Goal: Information Seeking & Learning: Find specific fact

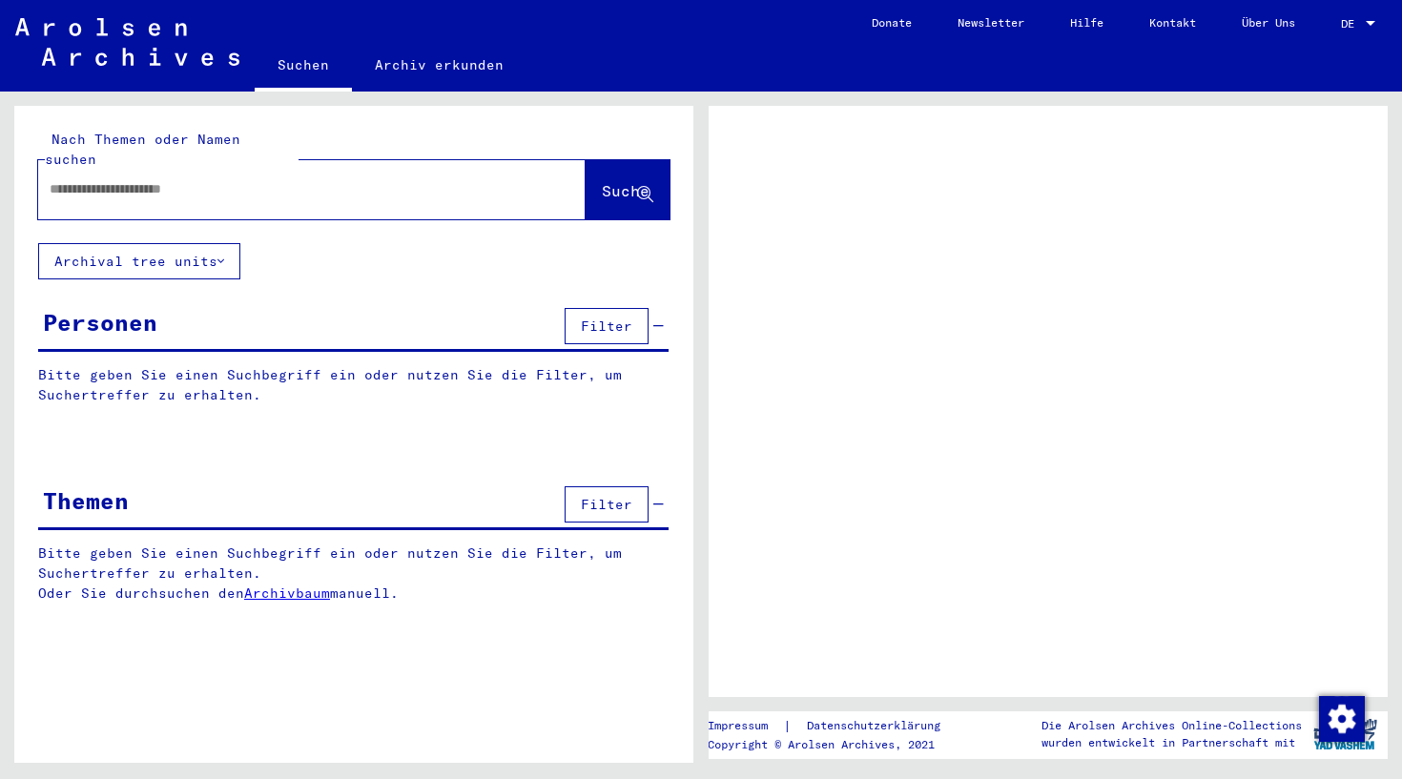
click at [269, 365] on p "Bitte geben Sie einen Suchbegriff ein oder nutzen Sie die Filter, um Suchertref…" at bounding box center [353, 385] width 631 height 40
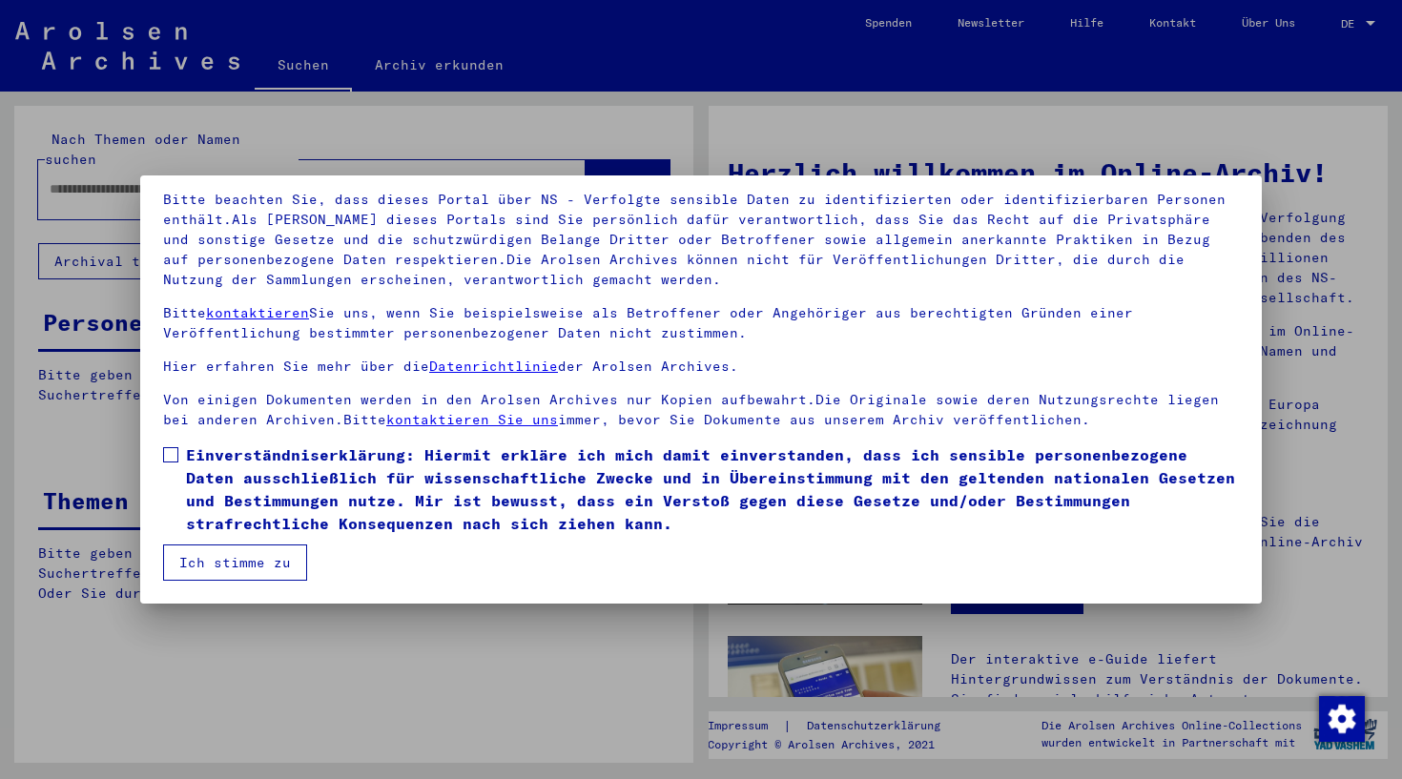
scroll to position [125, 0]
click at [174, 457] on span at bounding box center [170, 454] width 15 height 15
click at [211, 556] on button "Ich stimme zu" at bounding box center [235, 563] width 144 height 36
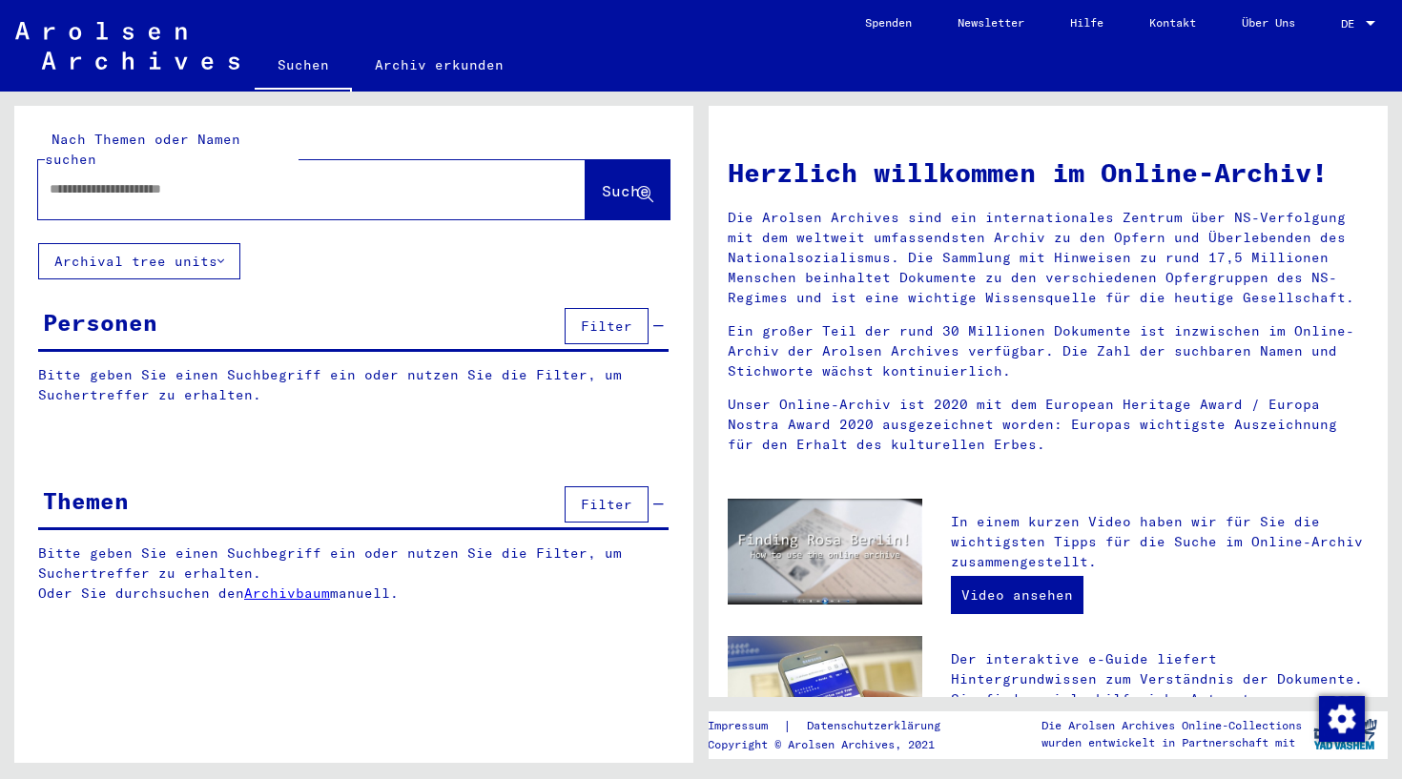
click at [626, 318] on span "Filter" at bounding box center [607, 326] width 52 height 17
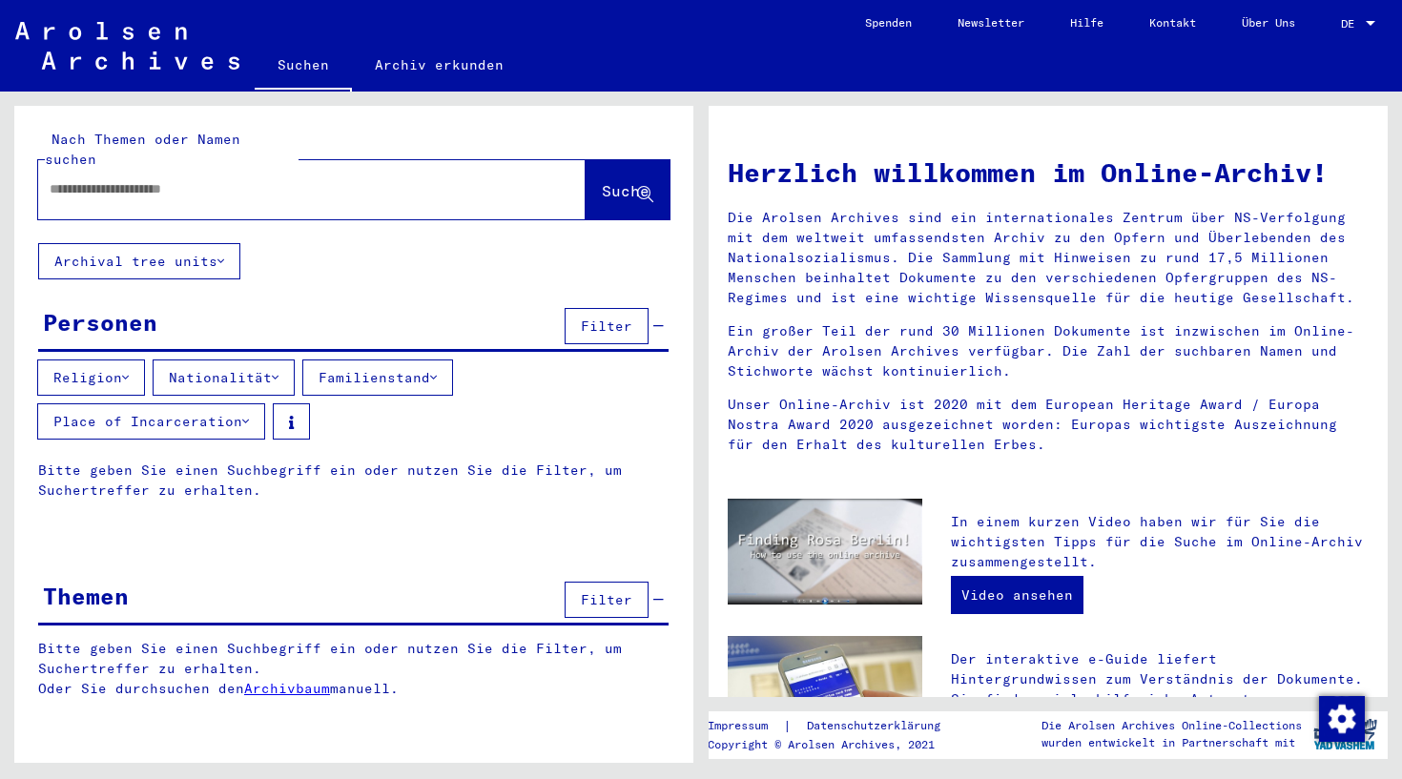
click at [191, 179] on input "text" at bounding box center [289, 189] width 479 height 20
type input "**********"
click at [91, 360] on button "Religion" at bounding box center [91, 378] width 108 height 36
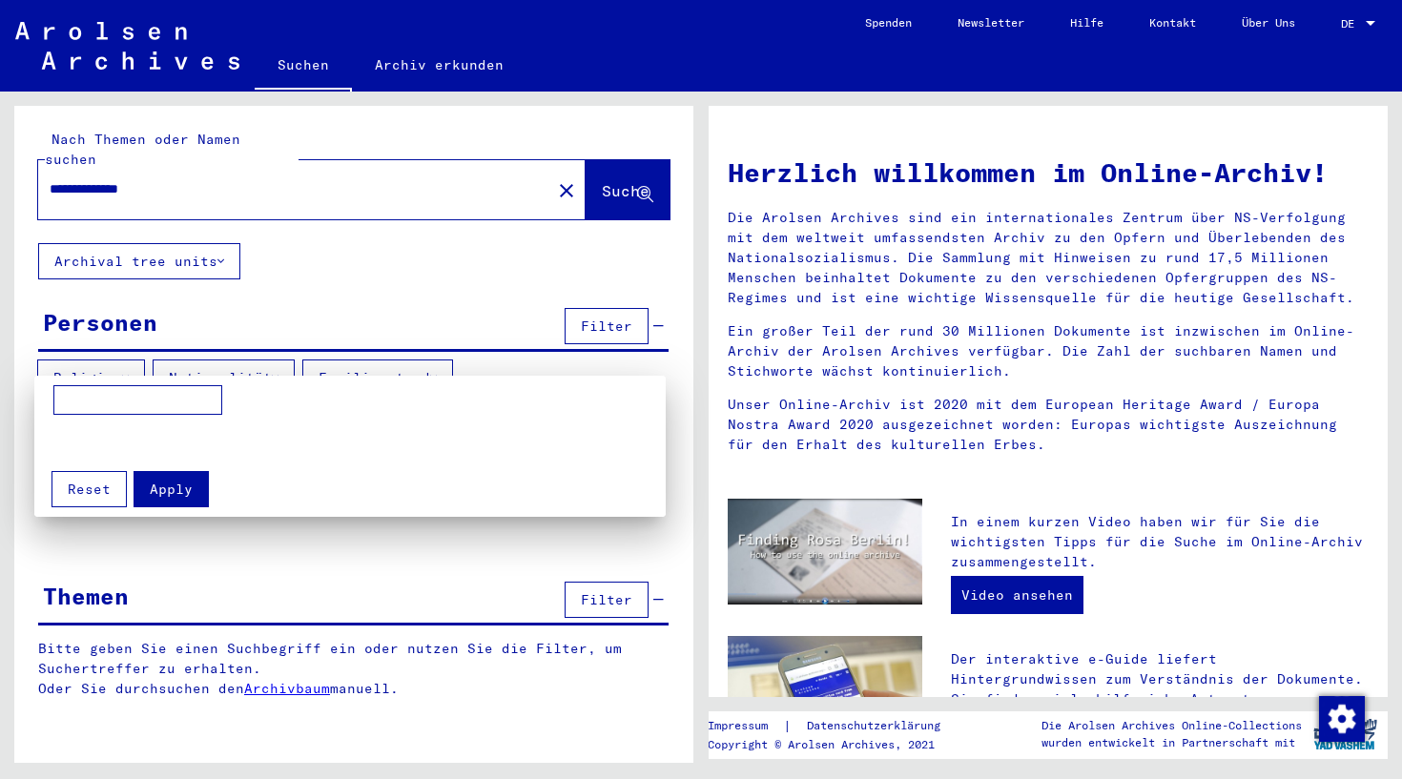
click at [124, 397] on input at bounding box center [137, 400] width 169 height 31
type input "****"
click at [171, 490] on span "Apply" at bounding box center [171, 489] width 43 height 17
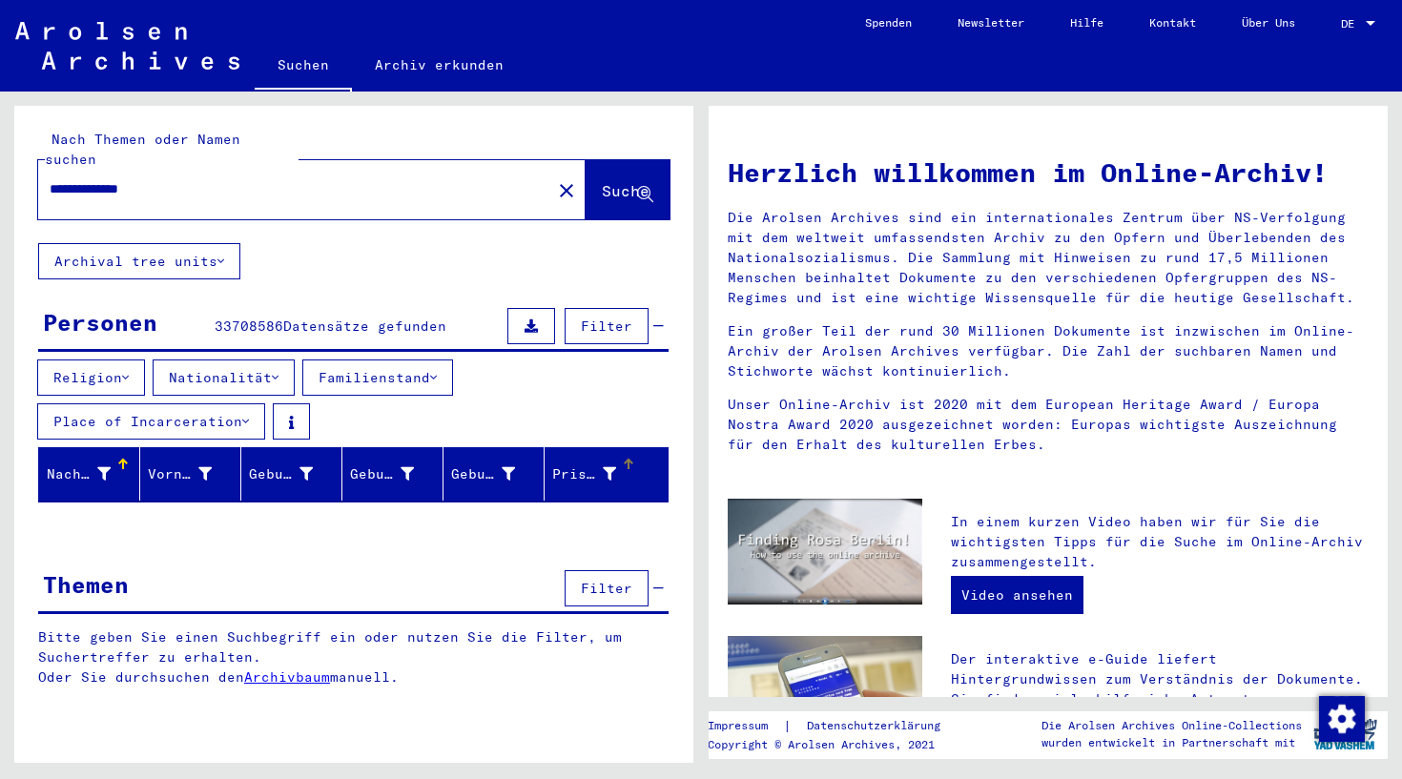
scroll to position [0, 0]
click at [602, 181] on span "Suche" at bounding box center [626, 190] width 48 height 19
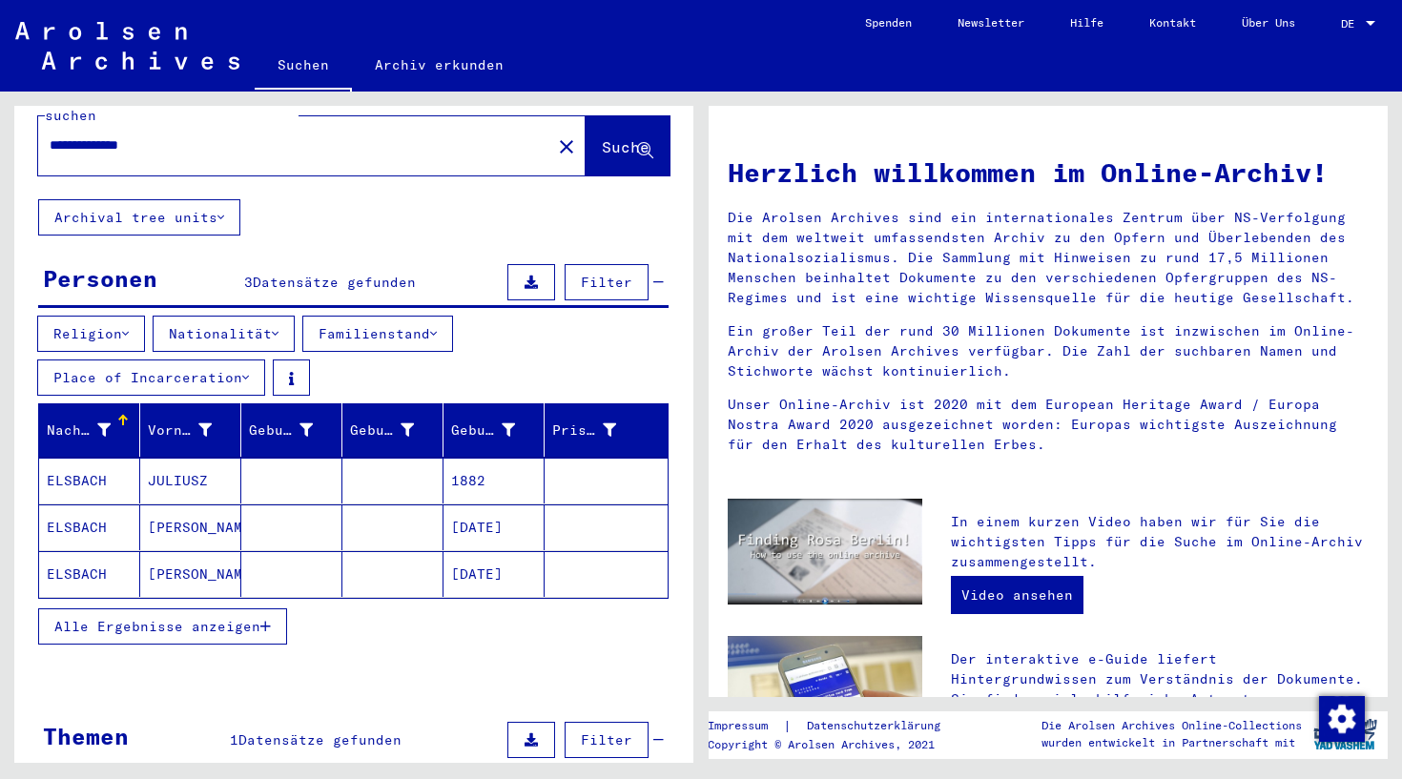
scroll to position [67, 0]
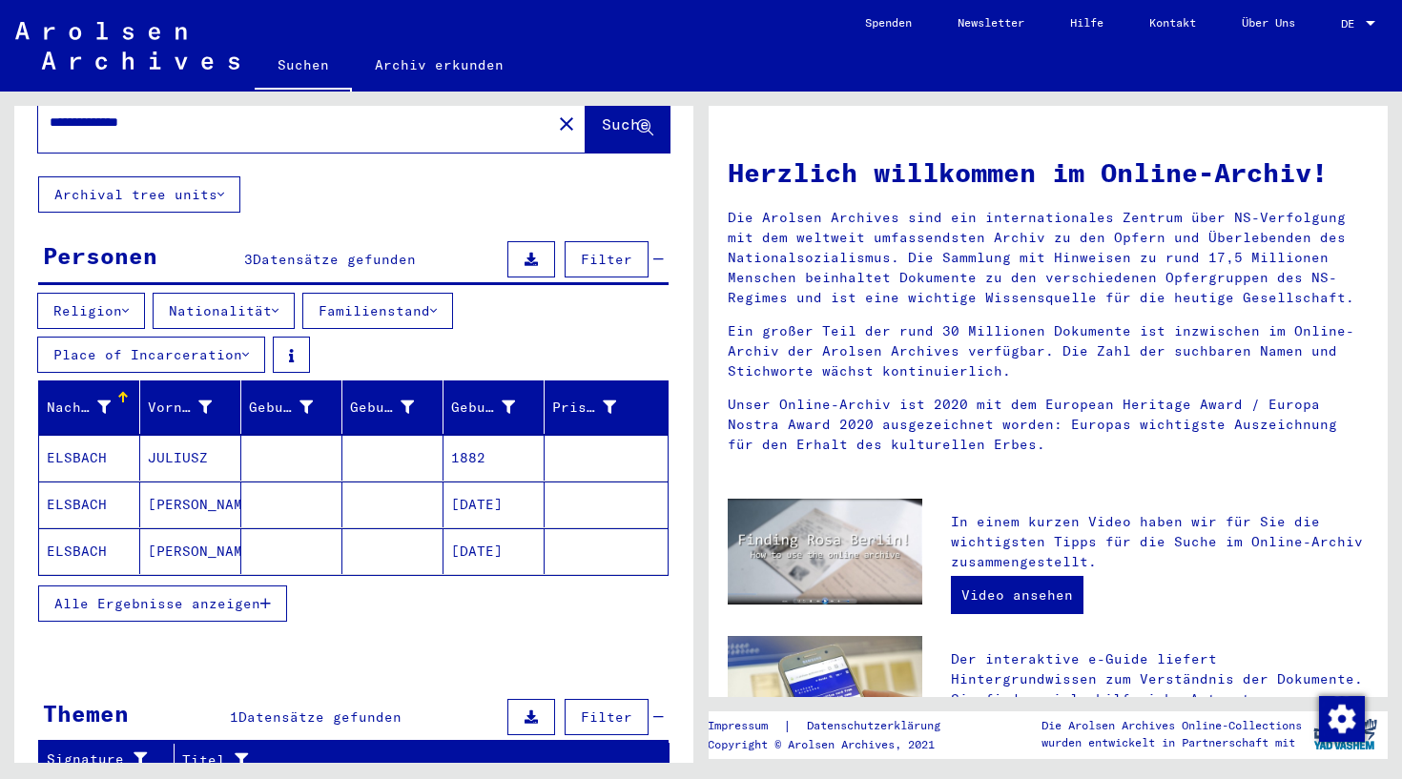
click at [486, 486] on mat-cell "[DATE]" at bounding box center [494, 505] width 101 height 46
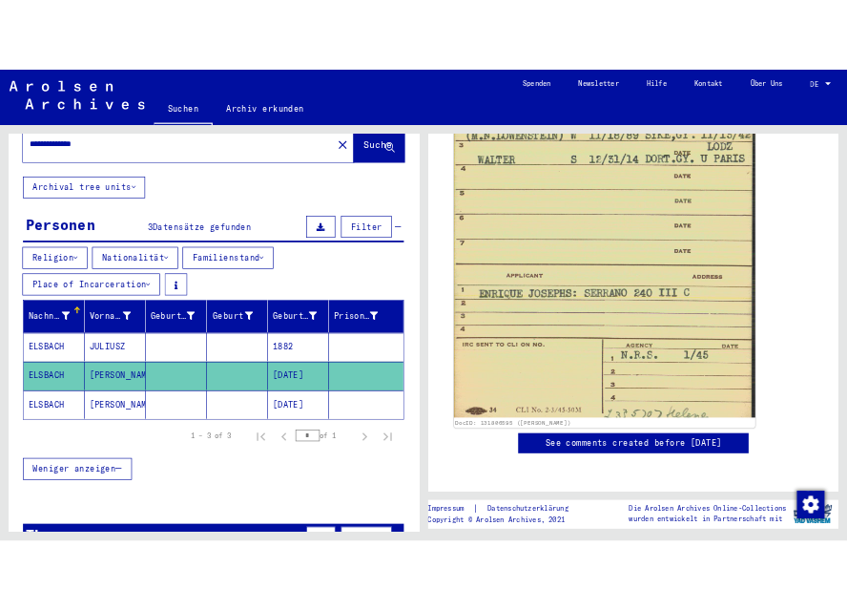
scroll to position [1412, 0]
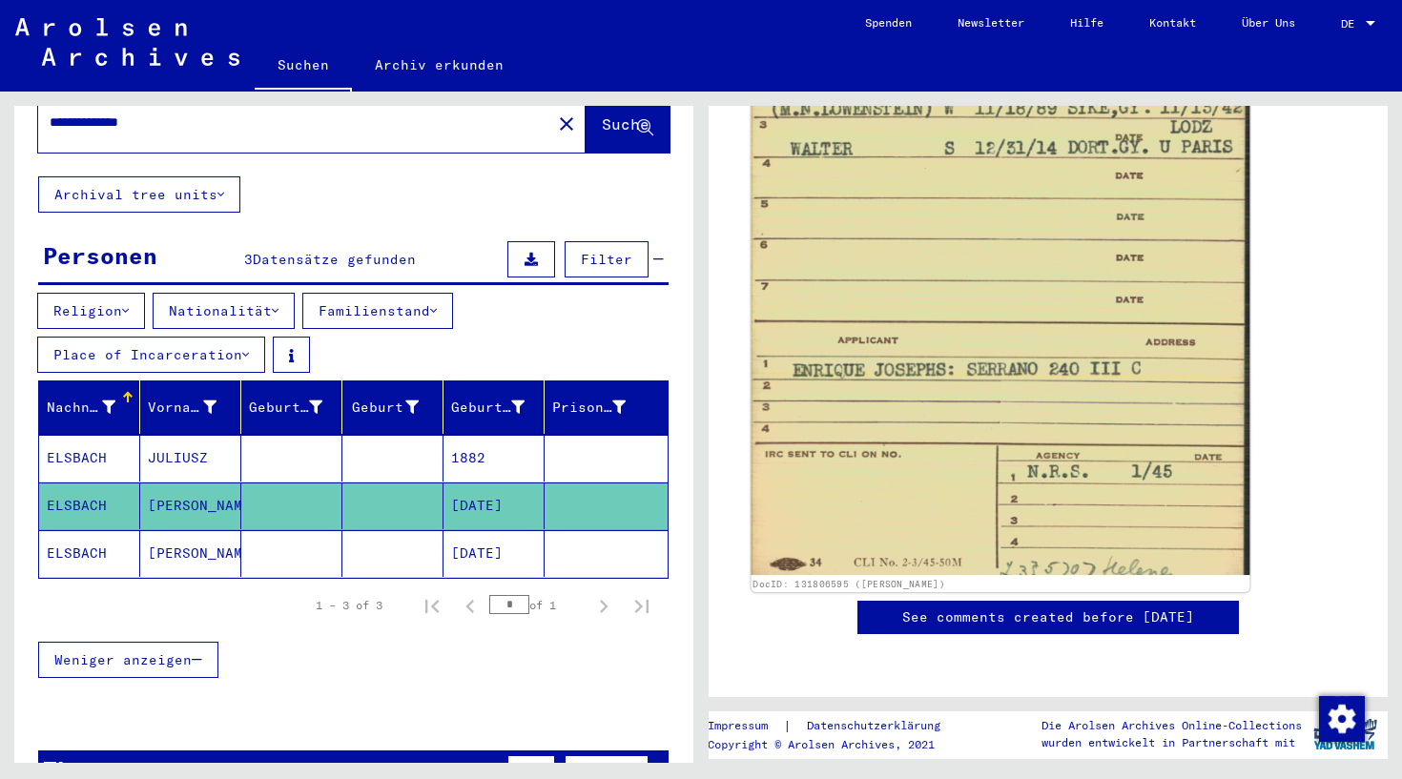
click at [970, 221] on img at bounding box center [1001, 204] width 499 height 741
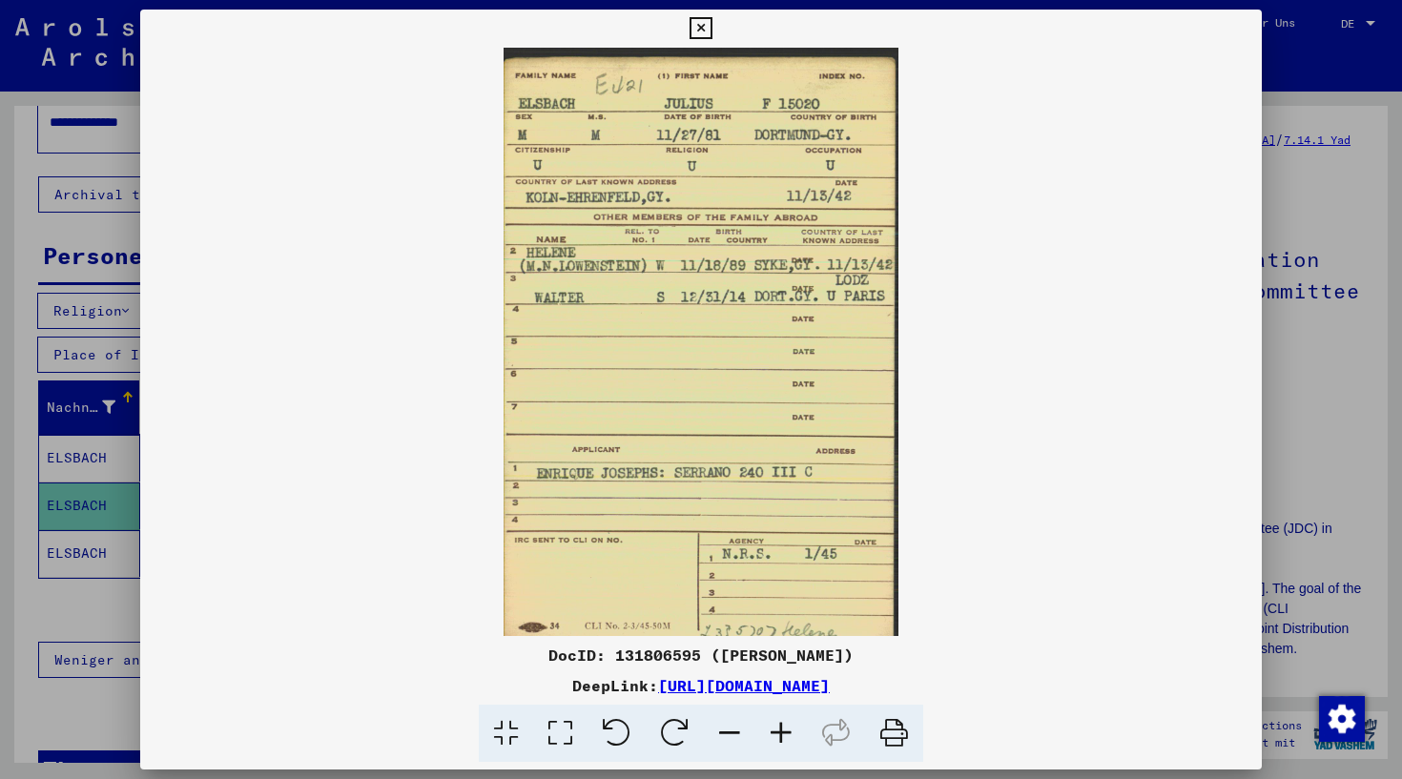
scroll to position [0, 0]
click at [12, 152] on div at bounding box center [701, 389] width 1402 height 779
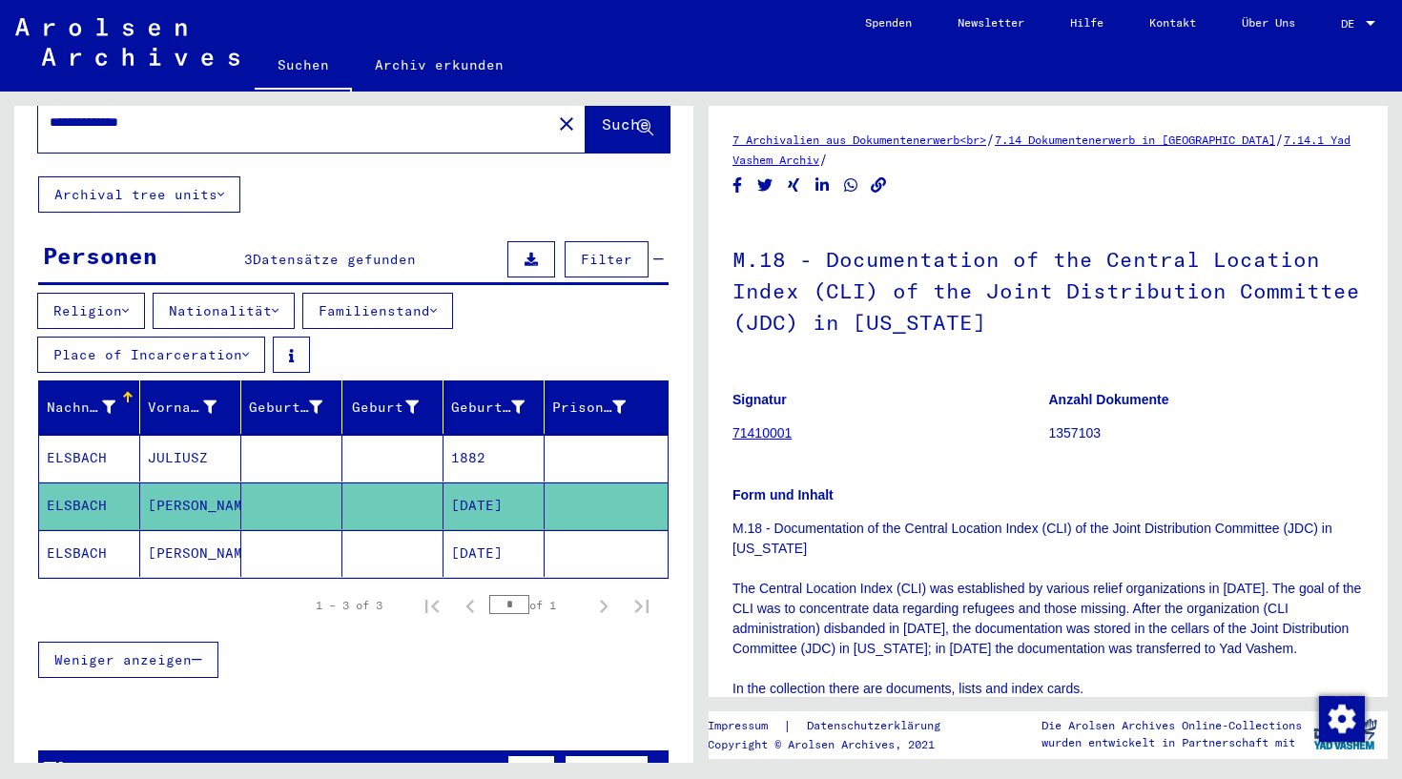
click at [501, 537] on mat-cell "[DATE]" at bounding box center [494, 553] width 101 height 47
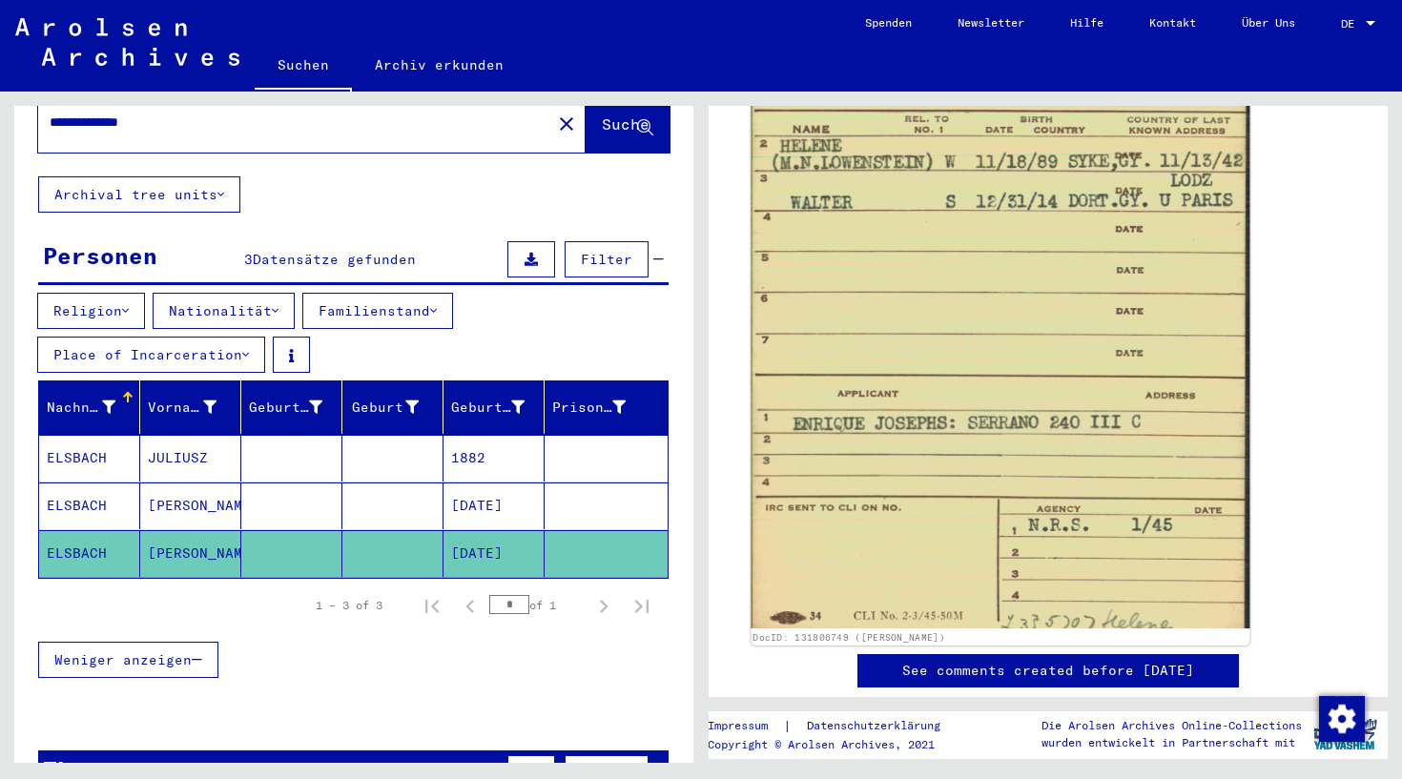
scroll to position [1284, 0]
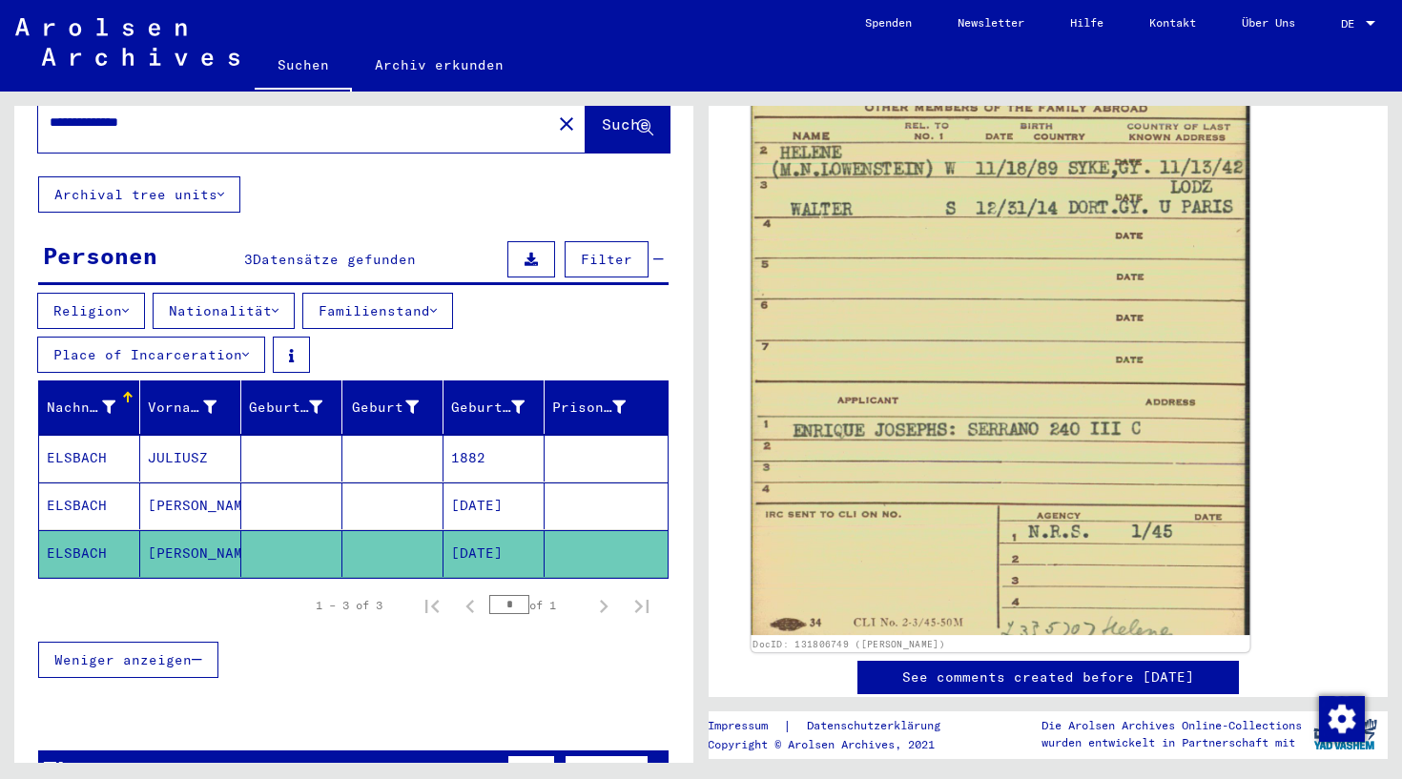
click at [1122, 533] on img at bounding box center [1001, 264] width 499 height 741
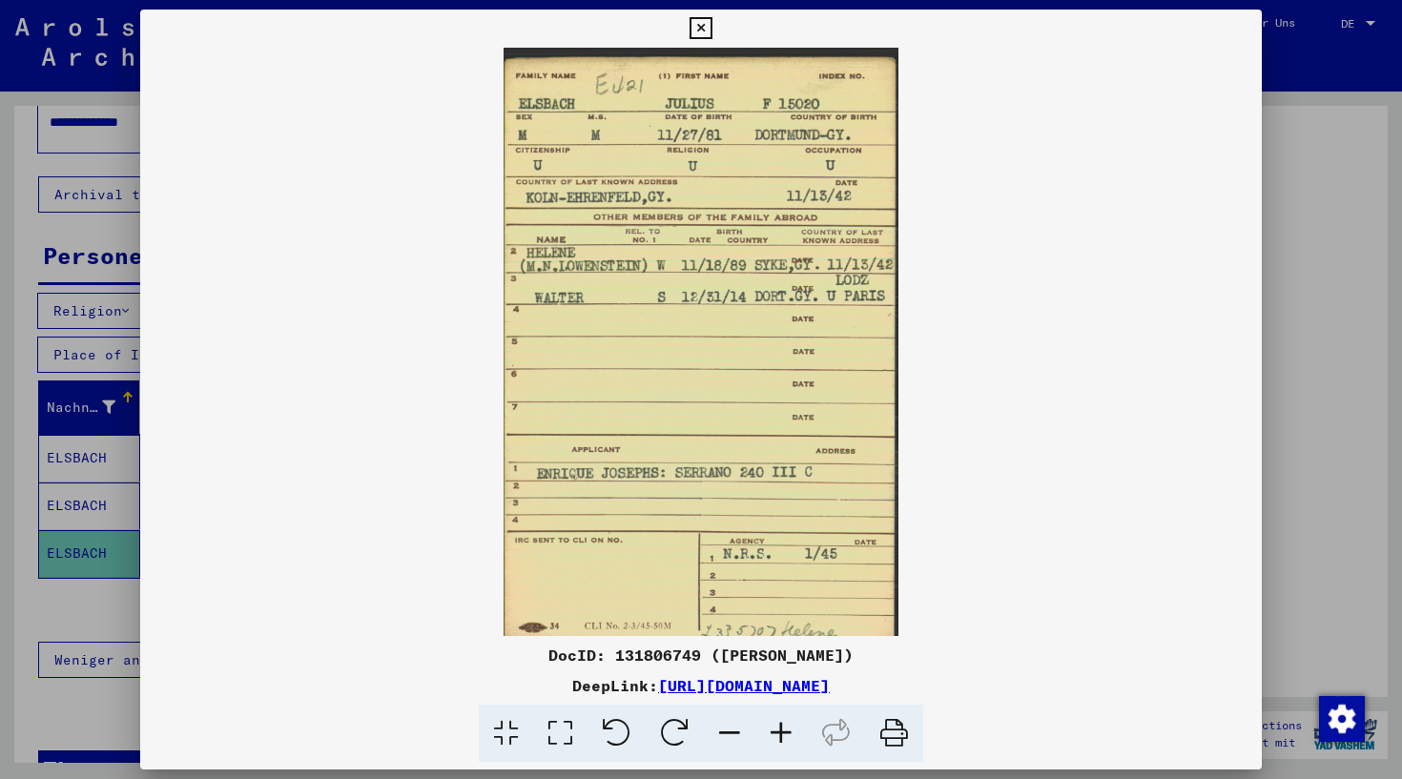
click at [712, 32] on icon at bounding box center [701, 28] width 22 height 23
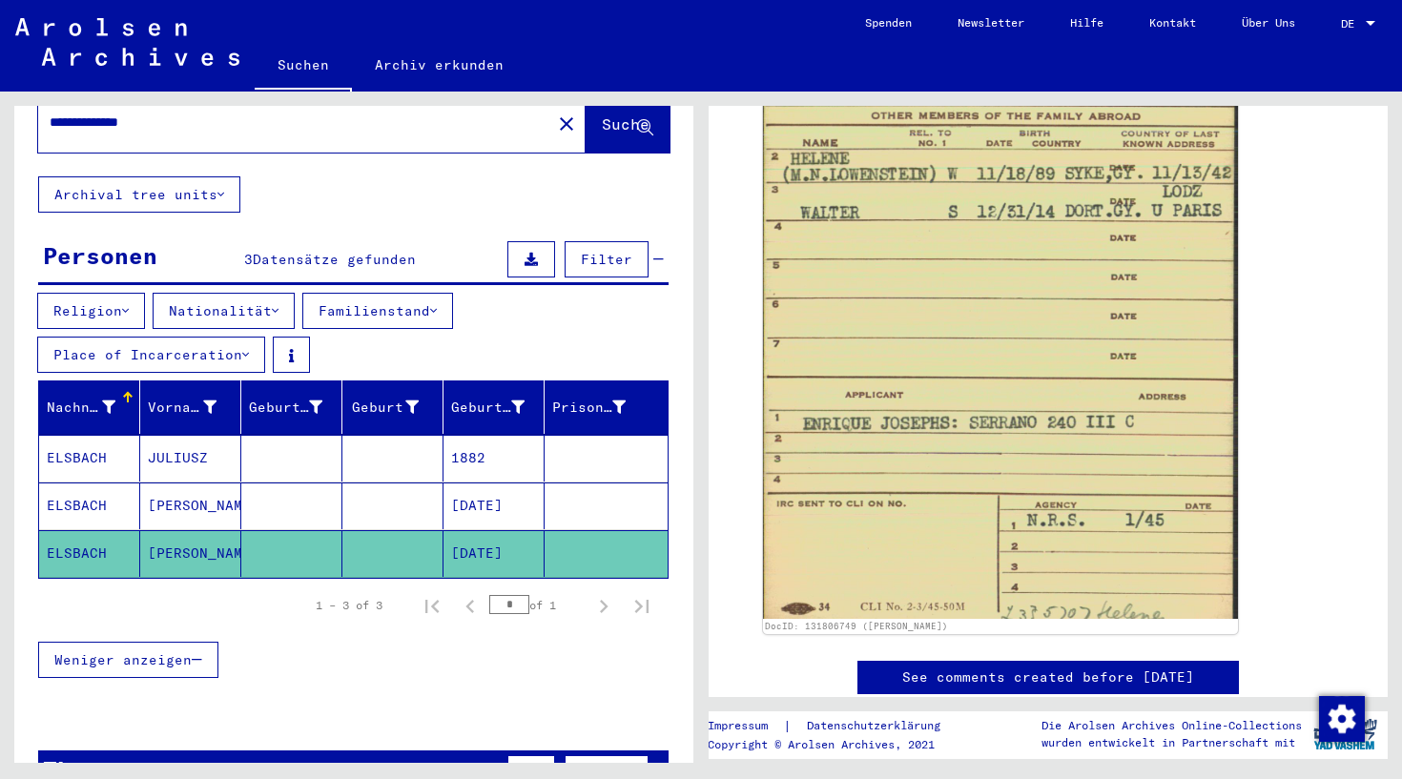
click at [465, 435] on mat-cell "1882" at bounding box center [494, 458] width 101 height 47
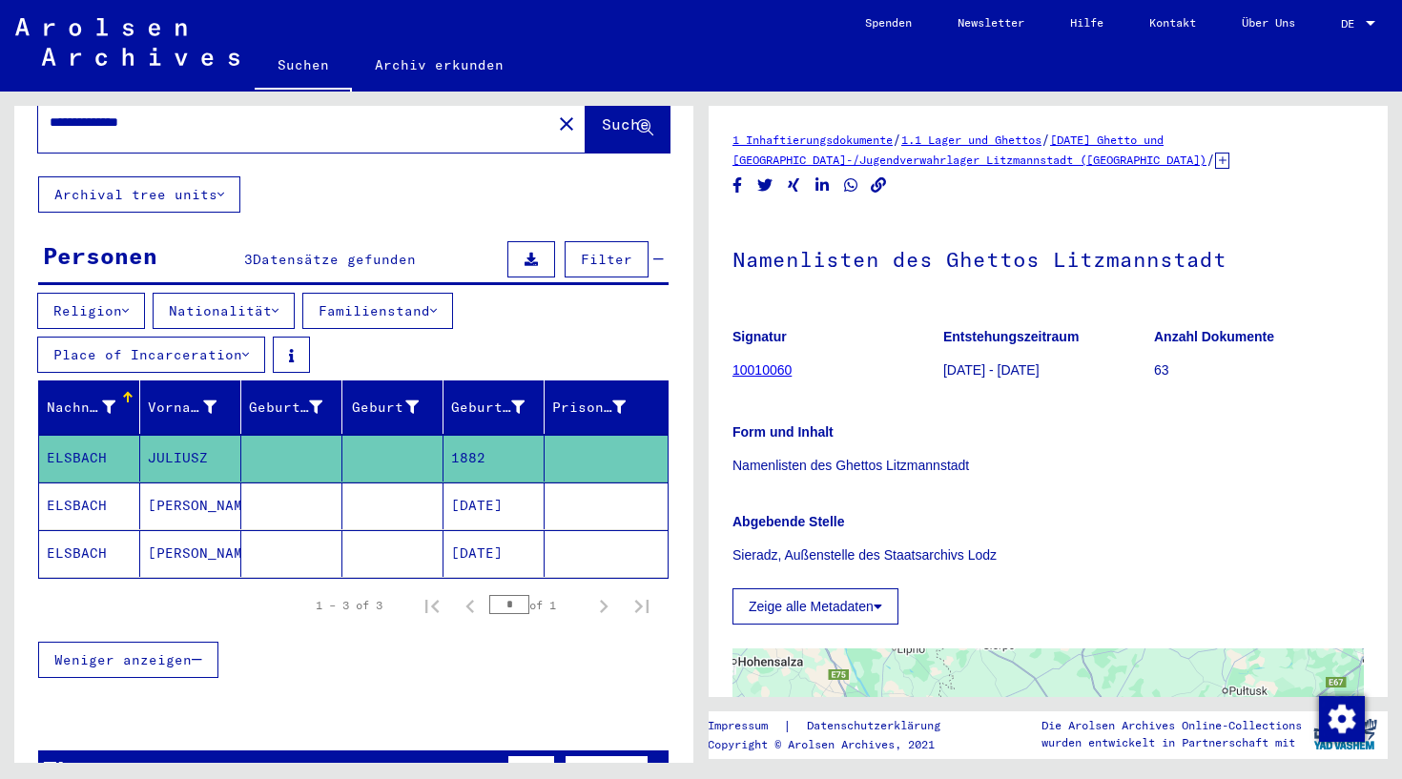
click at [778, 373] on link "10010060" at bounding box center [762, 370] width 59 height 15
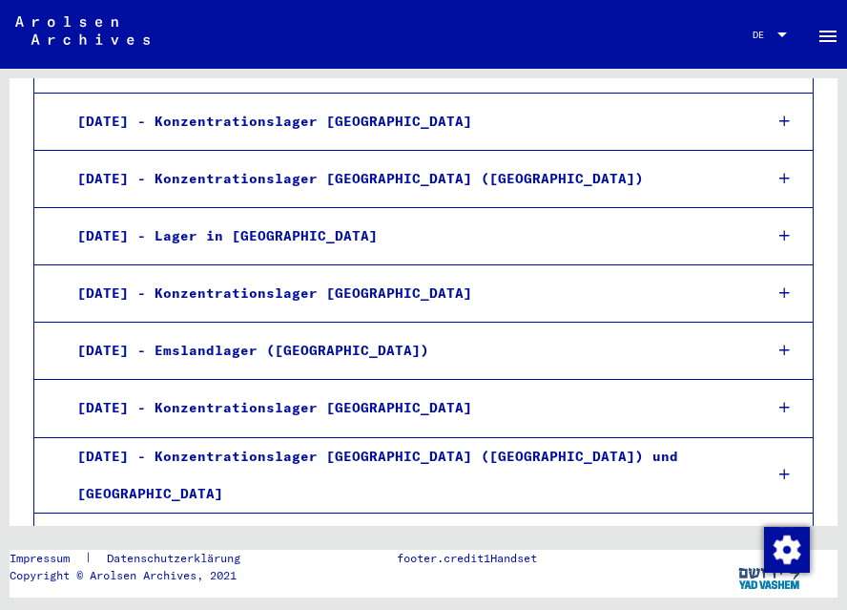
scroll to position [3299, 0]
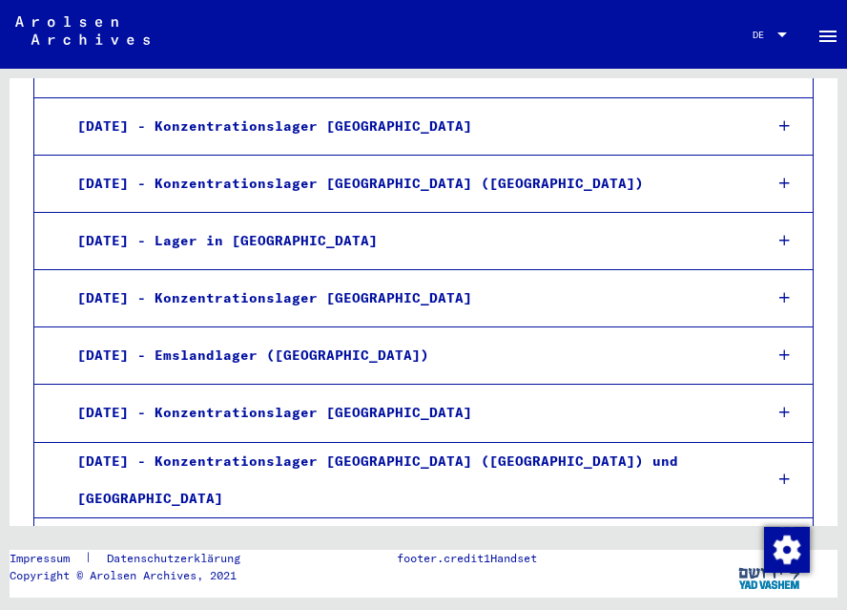
click at [412, 394] on div "[DATE] - Konzentrationslager [GEOGRAPHIC_DATA]" at bounding box center [405, 412] width 685 height 37
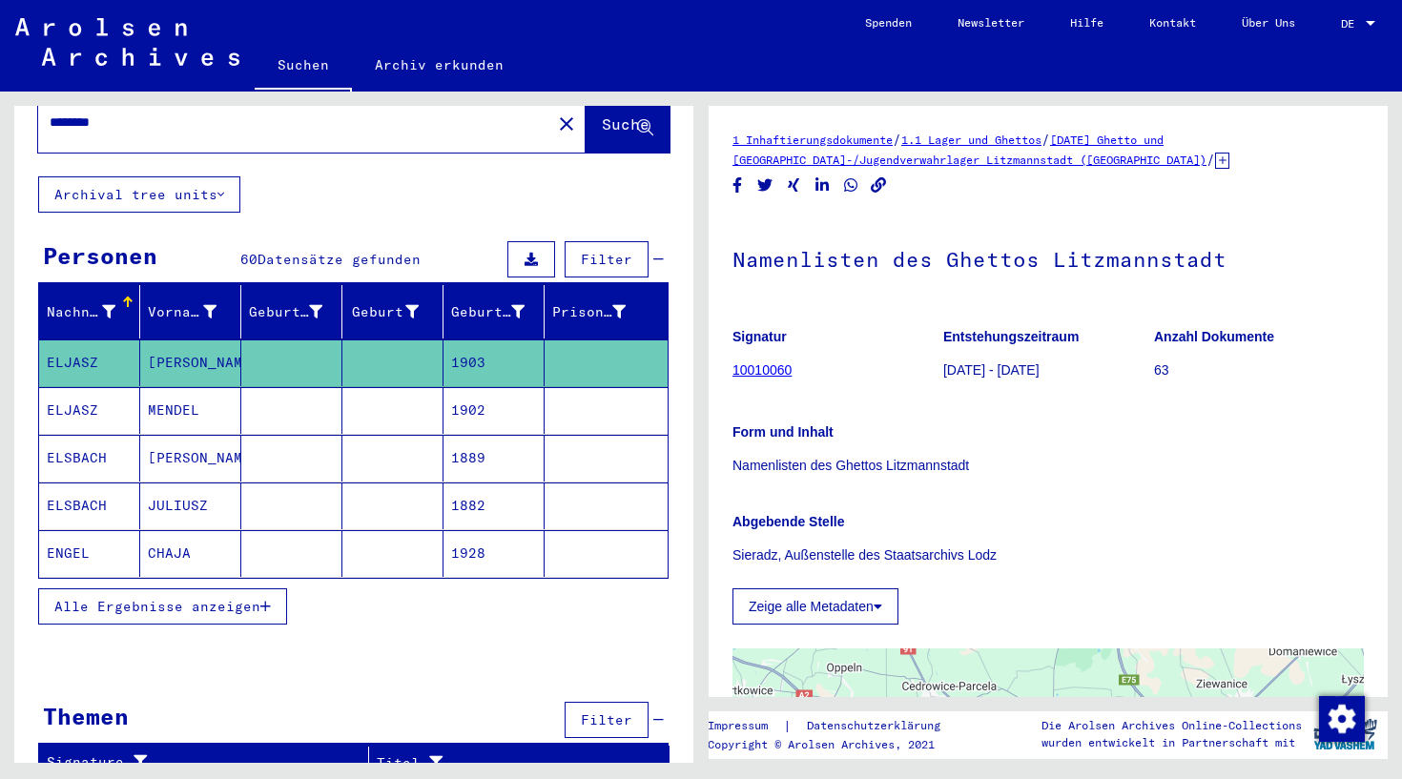
scroll to position [66, 0]
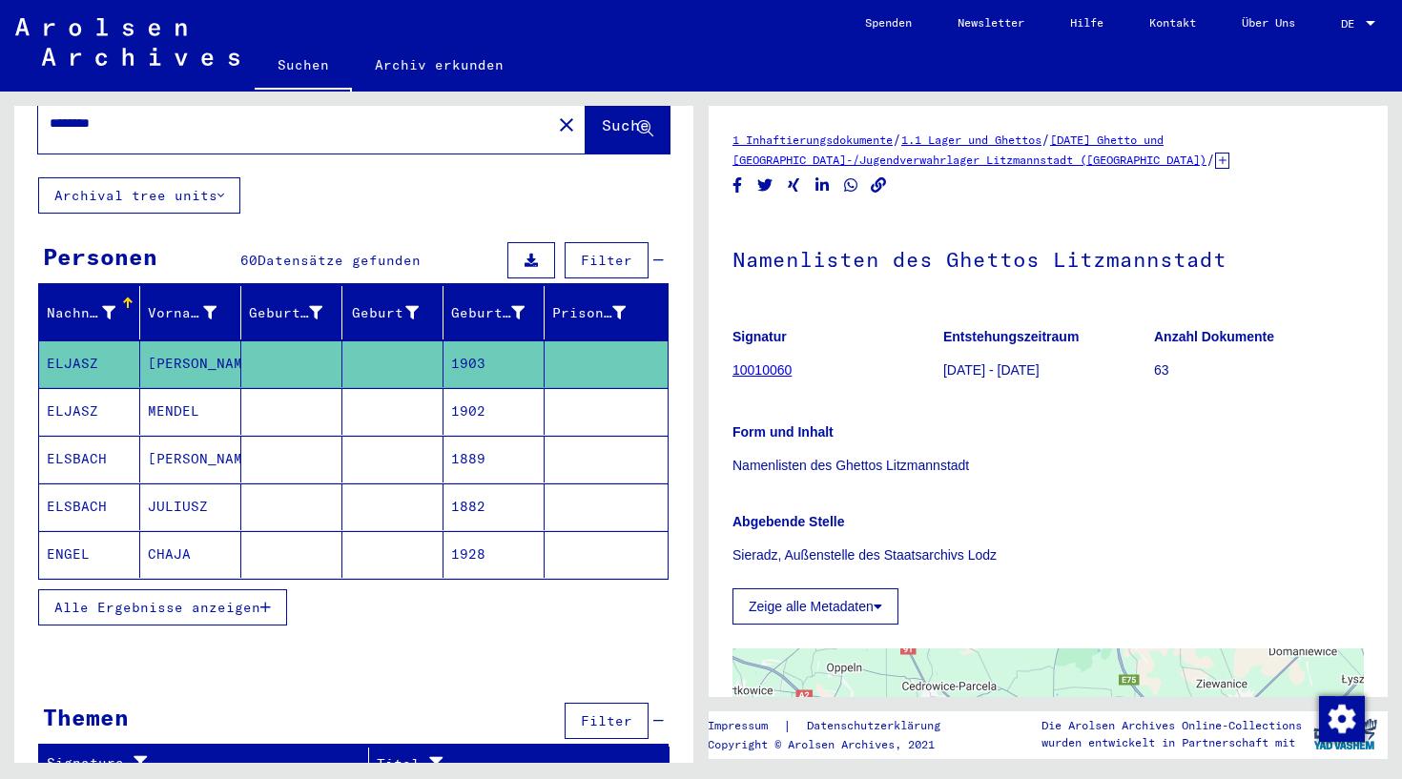
click at [193, 487] on mat-cell "JULIUSZ" at bounding box center [190, 507] width 101 height 47
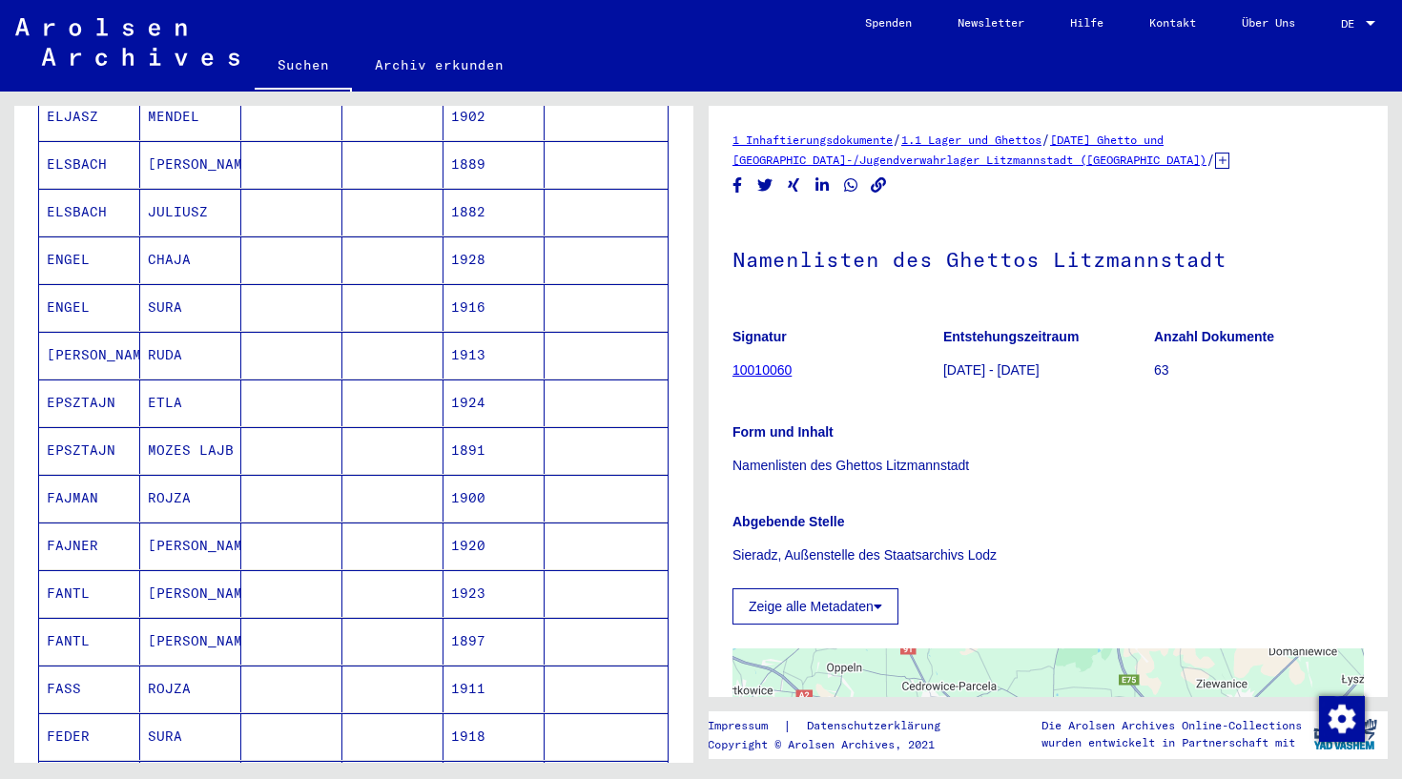
scroll to position [382, 0]
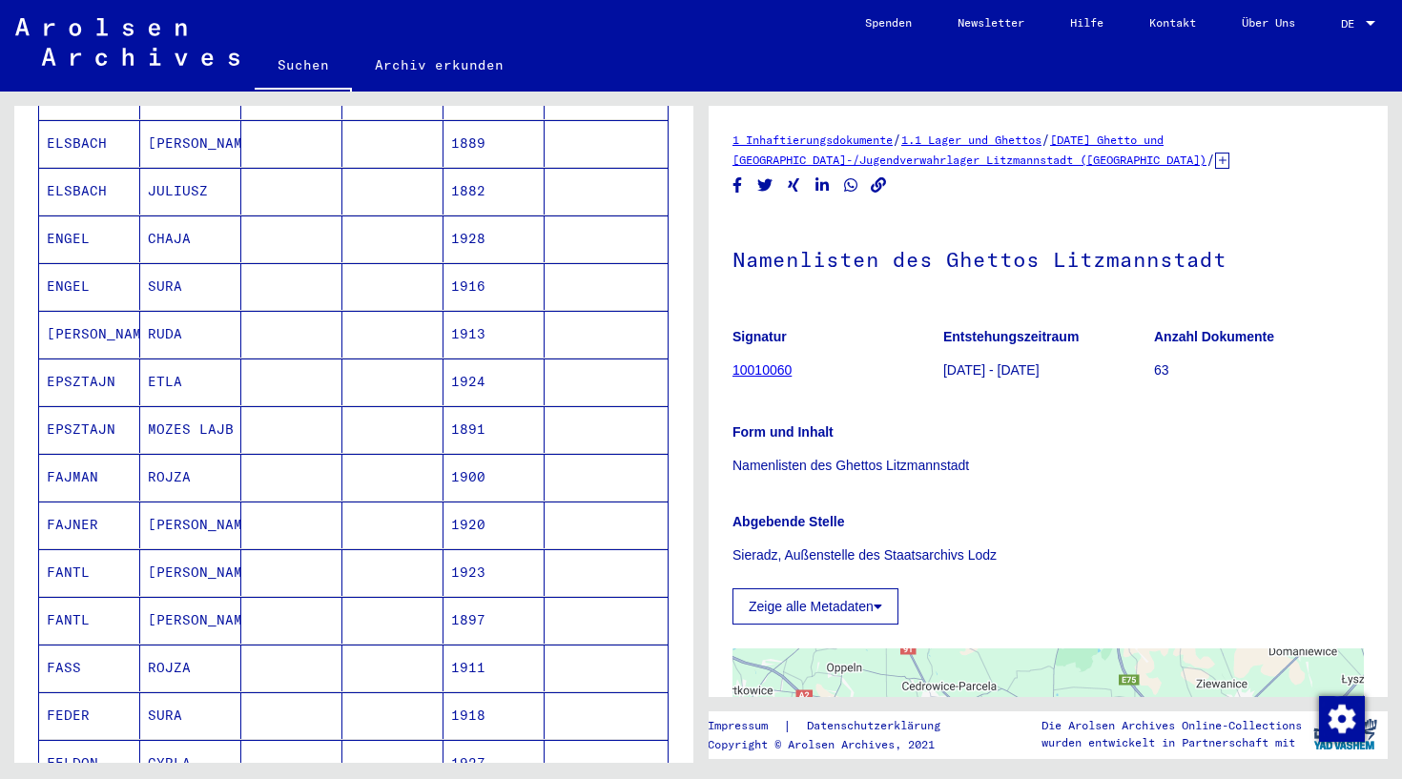
click at [115, 176] on mat-cell "ELSBACH" at bounding box center [89, 191] width 101 height 47
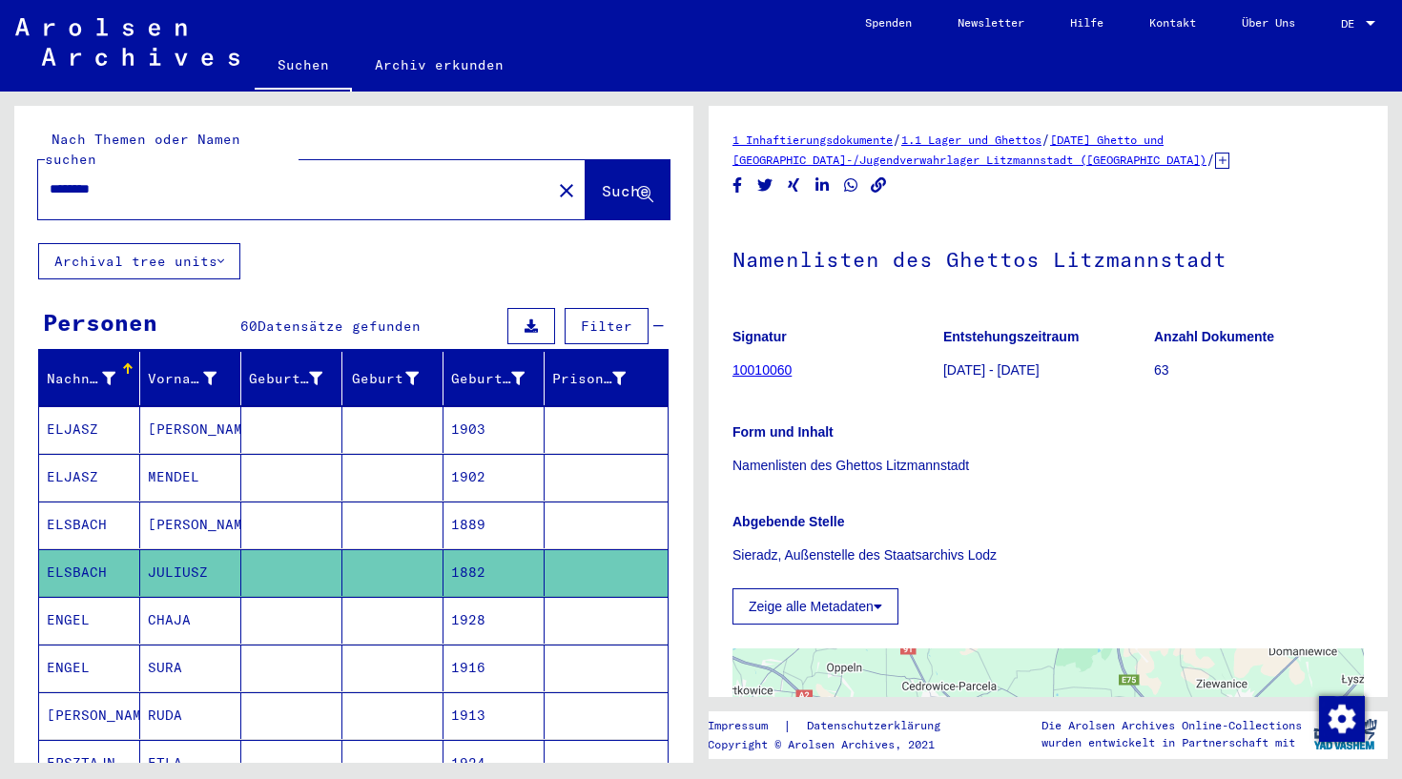
scroll to position [0, 0]
click at [89, 411] on mat-cell "ELJASZ" at bounding box center [89, 429] width 101 height 47
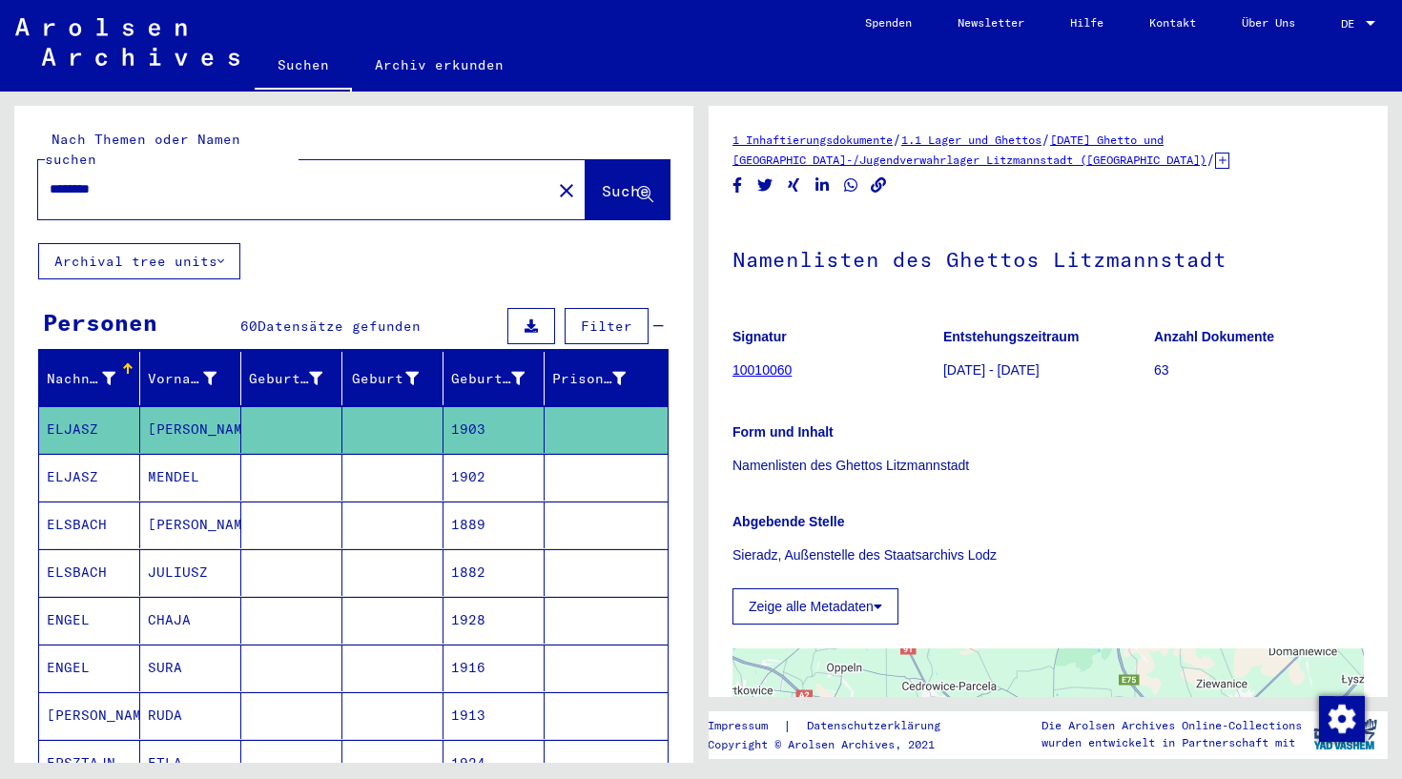
click at [88, 411] on mat-cell "ELJASZ" at bounding box center [89, 429] width 101 height 47
click at [555, 179] on mat-icon "close" at bounding box center [566, 190] width 23 height 23
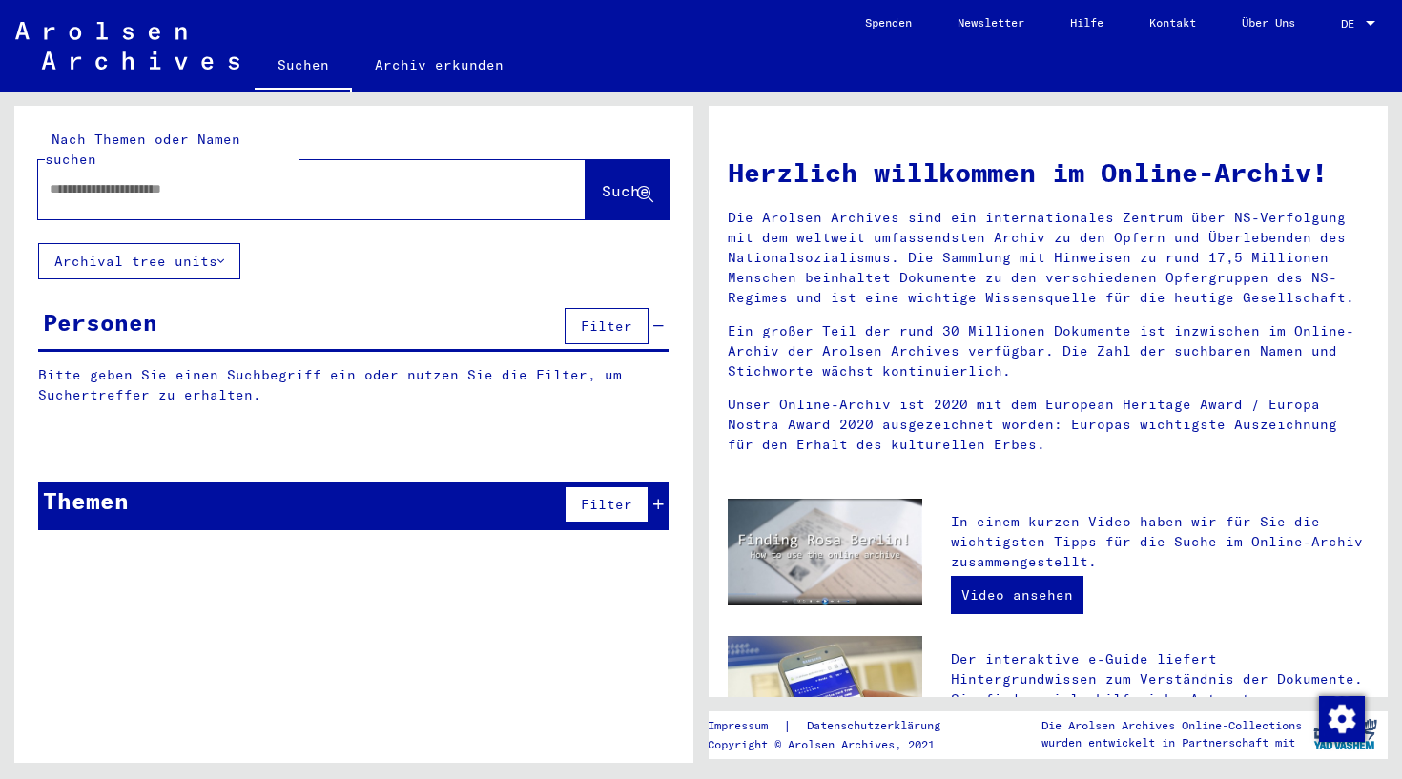
click at [447, 179] on input "text" at bounding box center [289, 189] width 479 height 20
paste input "**********"
type input "**********"
click at [618, 181] on span "Suche" at bounding box center [626, 190] width 48 height 19
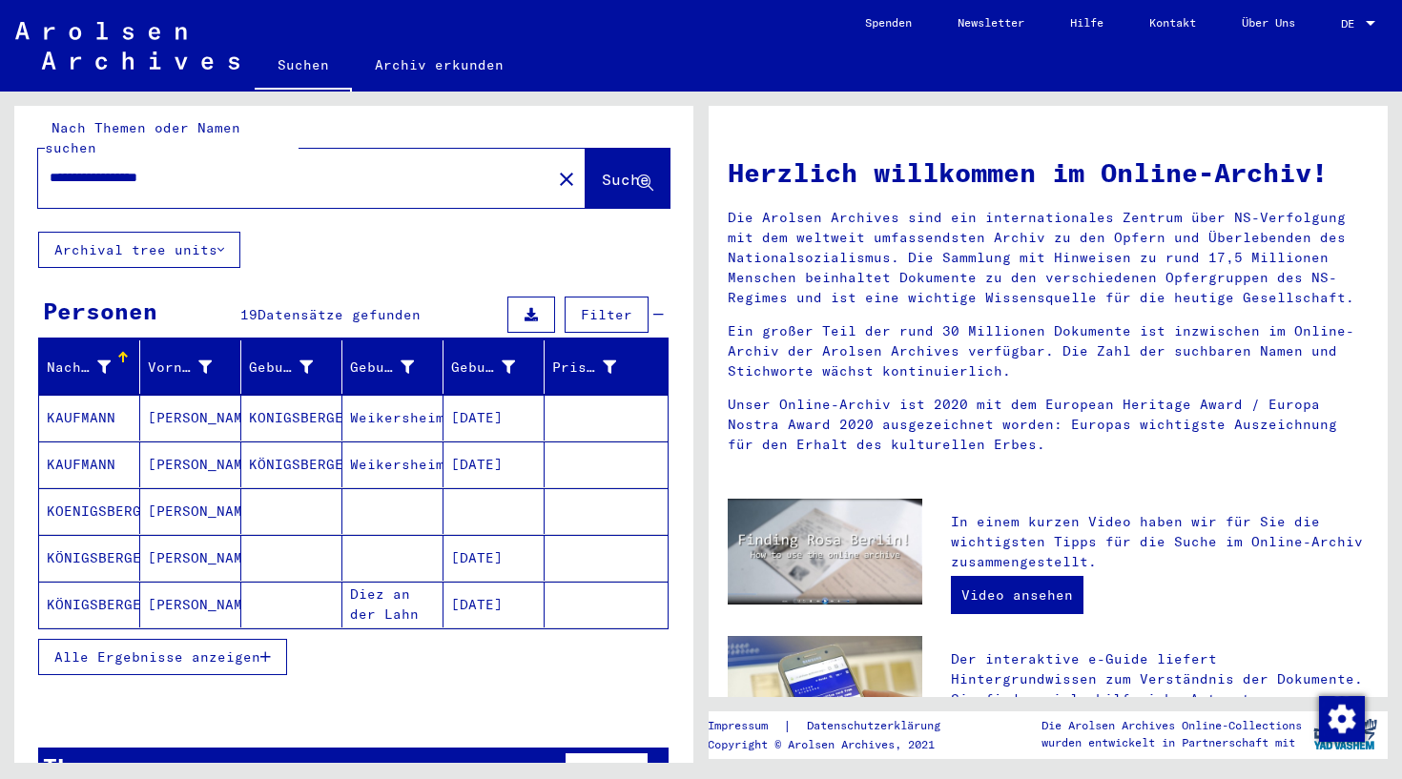
scroll to position [10, 0]
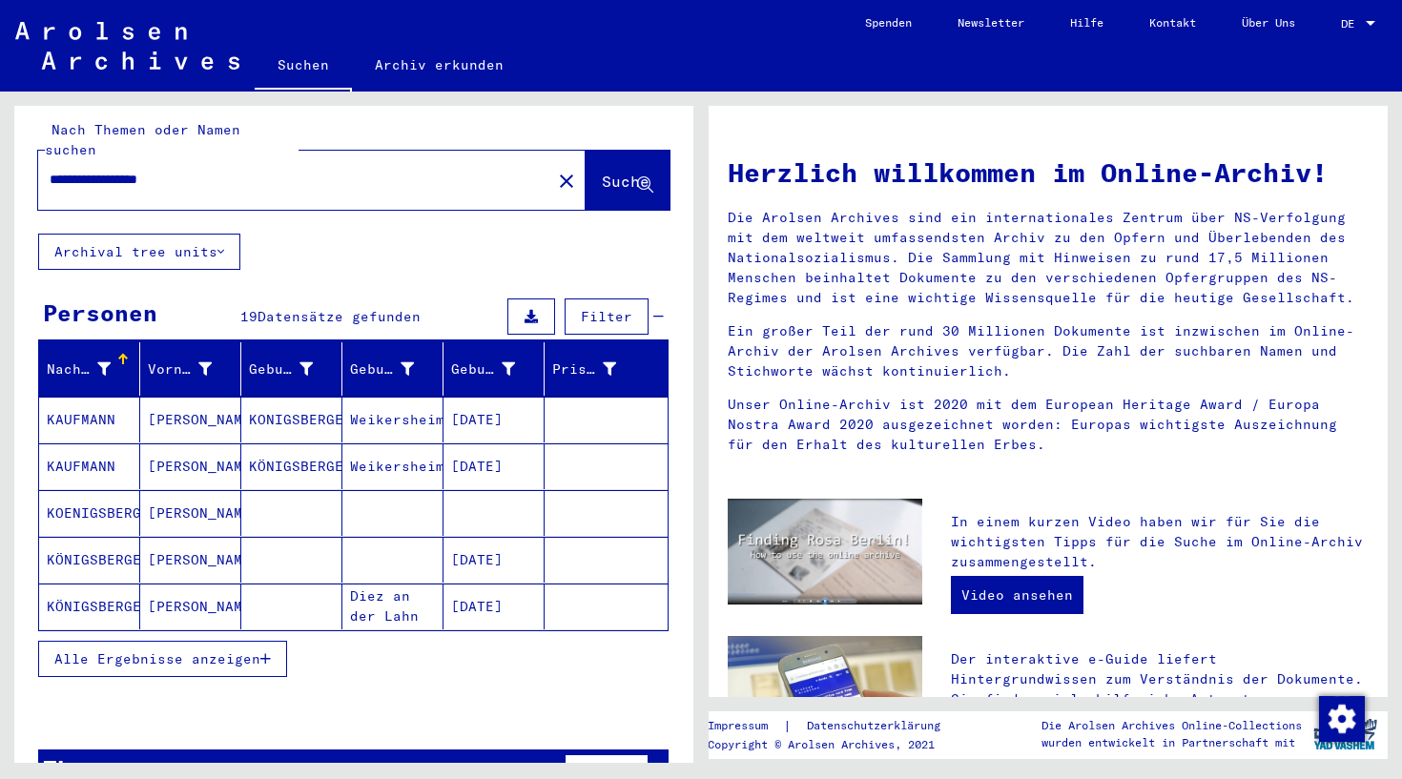
click at [482, 545] on mat-cell "[DATE]" at bounding box center [494, 560] width 101 height 46
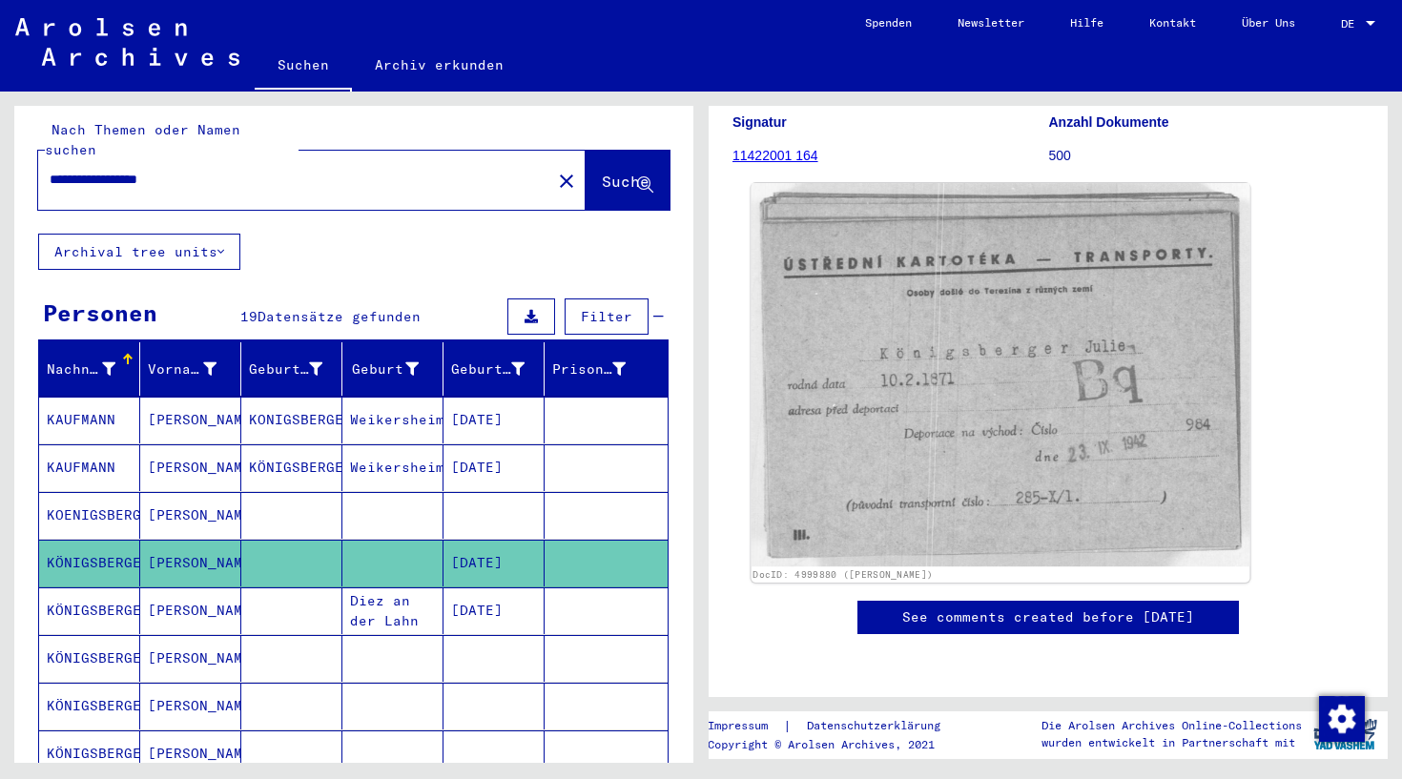
scroll to position [301, 0]
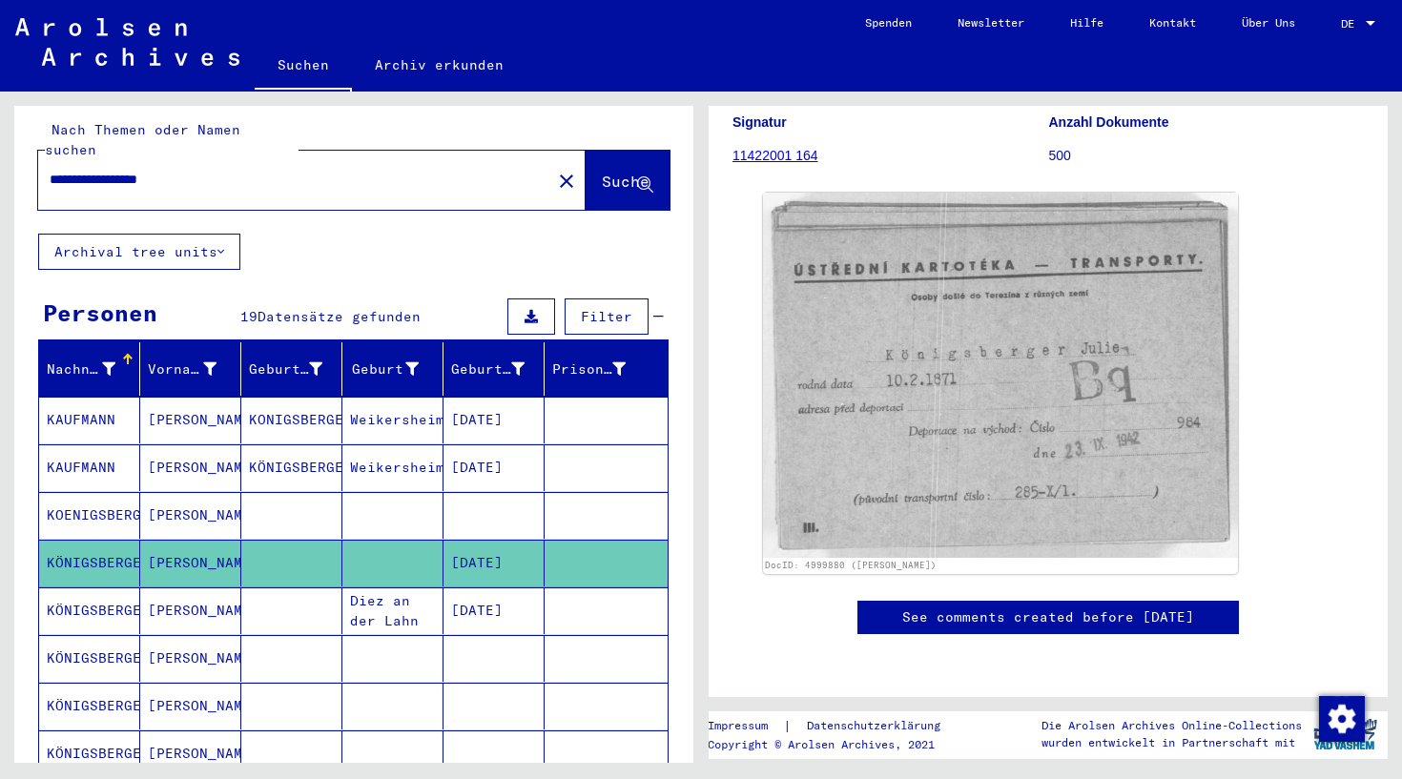
click at [179, 635] on mat-cell "[PERSON_NAME]" at bounding box center [190, 658] width 101 height 47
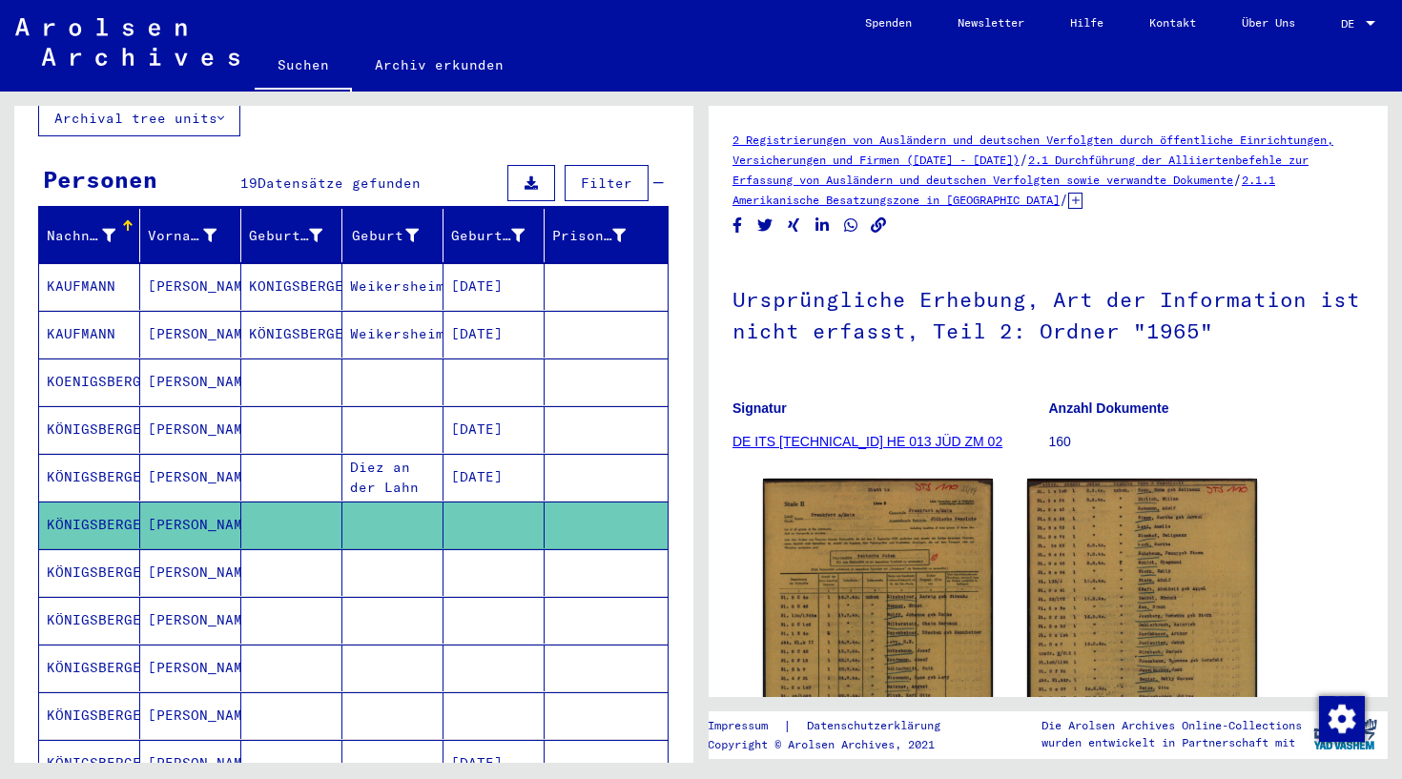
scroll to position [150, 0]
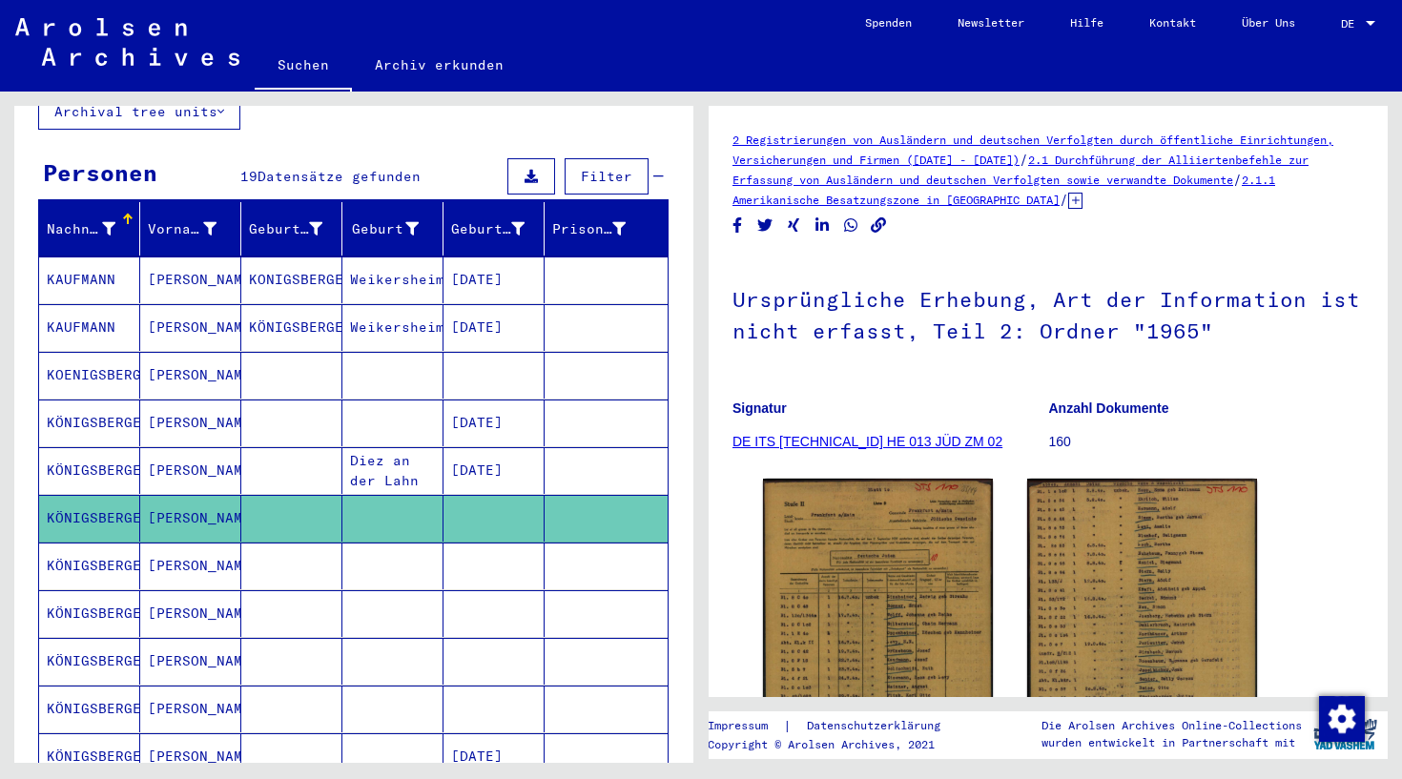
click at [136, 543] on mat-cell "KÖNIGSBERGER" at bounding box center [89, 566] width 101 height 47
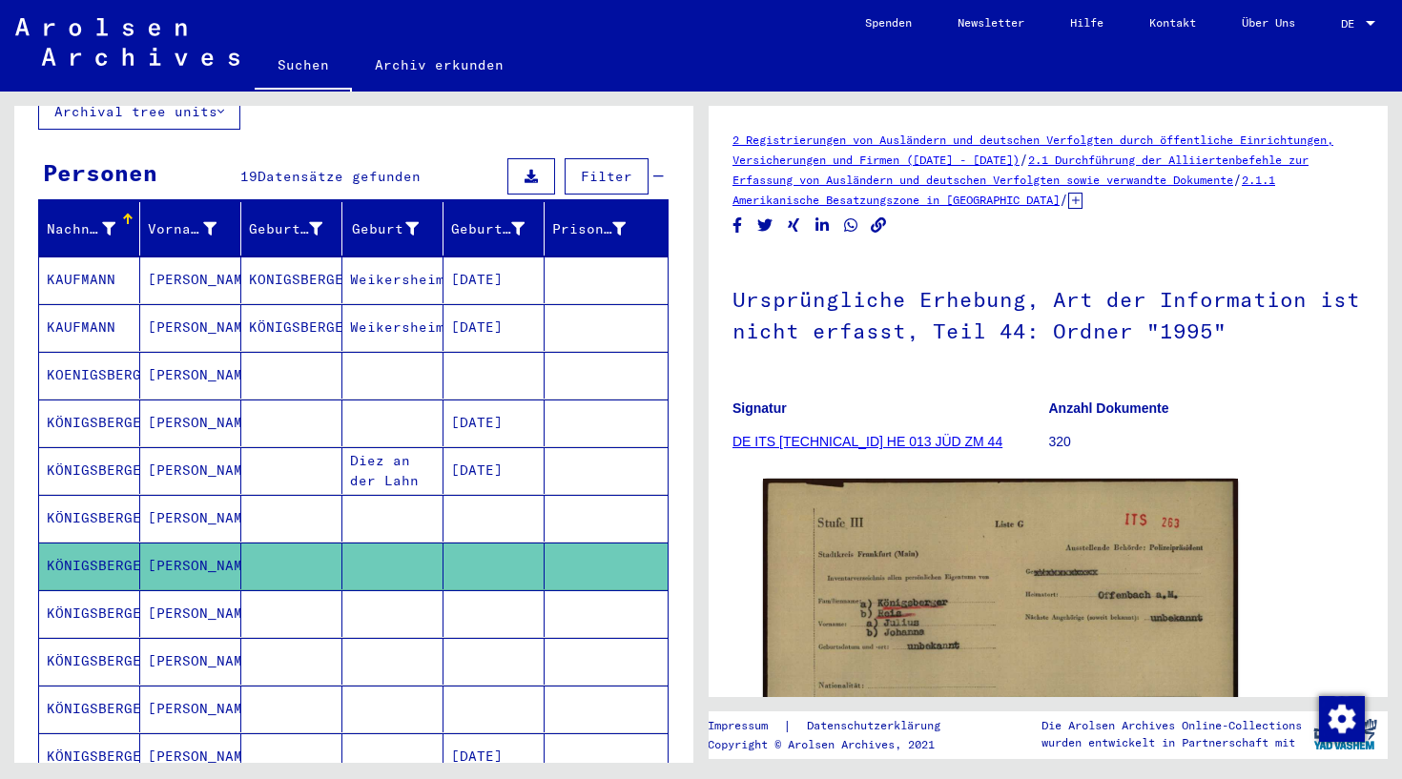
click at [140, 607] on mat-cell "[PERSON_NAME]" at bounding box center [190, 614] width 101 height 47
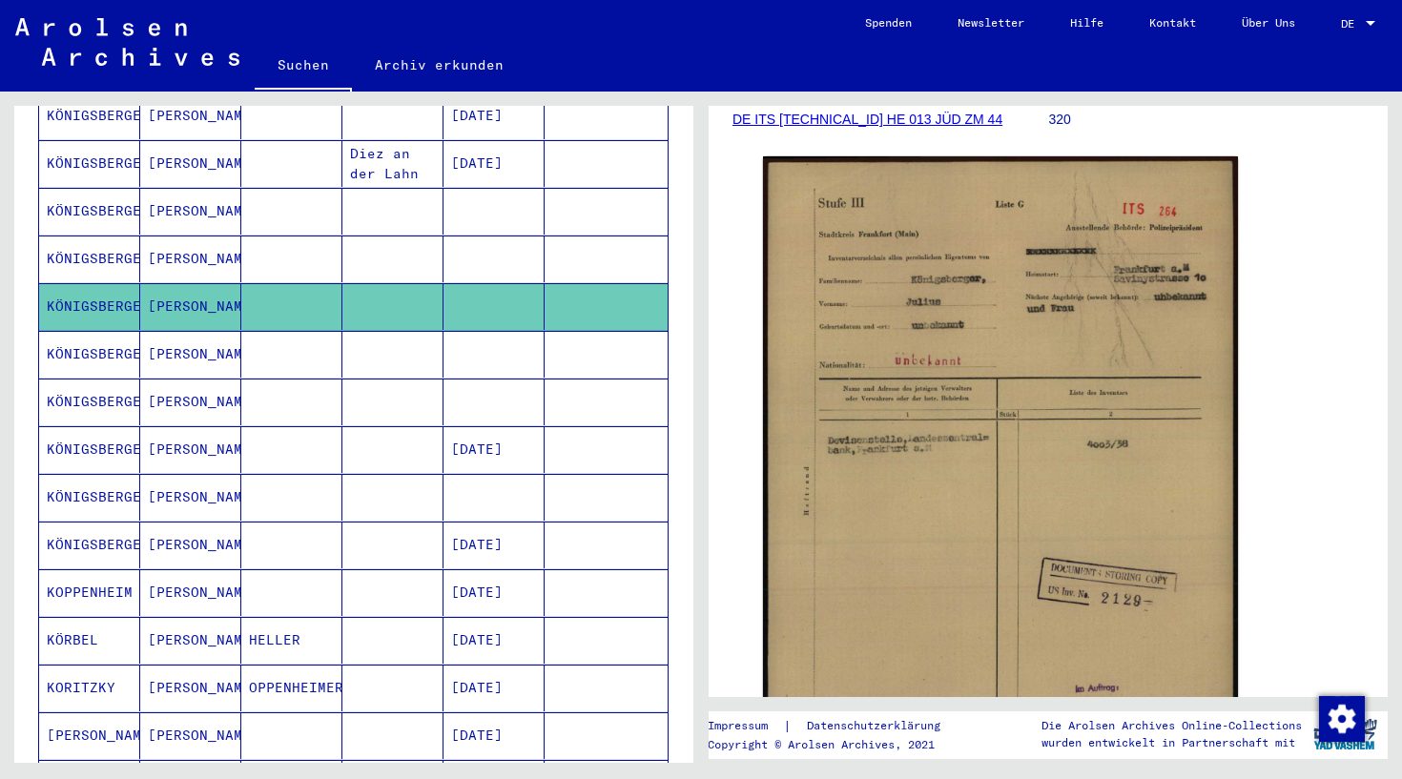
scroll to position [474, 0]
